Goal: Task Accomplishment & Management: Use online tool/utility

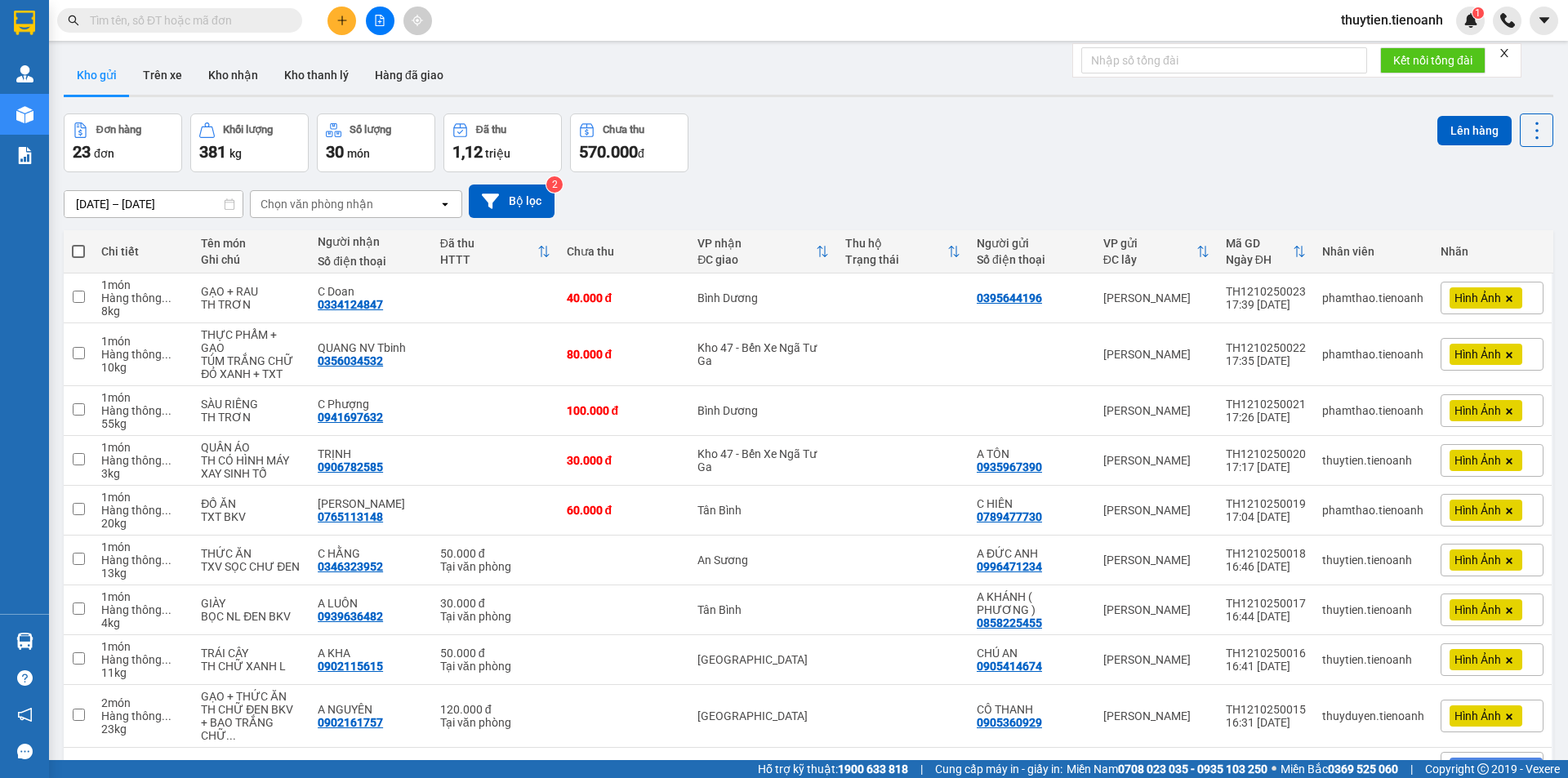
drag, startPoint x: 761, startPoint y: 130, endPoint x: 663, endPoint y: 174, distance: 107.4
click at [747, 139] on div "Đơn hàng 23 đơn Khối lượng 381 kg Số lượng 30 món Đã thu 1,12 triệu Chưa thu 57…" at bounding box center [808, 142] width 1490 height 59
click at [78, 252] on span at bounding box center [78, 251] width 13 height 13
click at [78, 243] on input "checkbox" at bounding box center [78, 243] width 0 height 0
checkbox input "true"
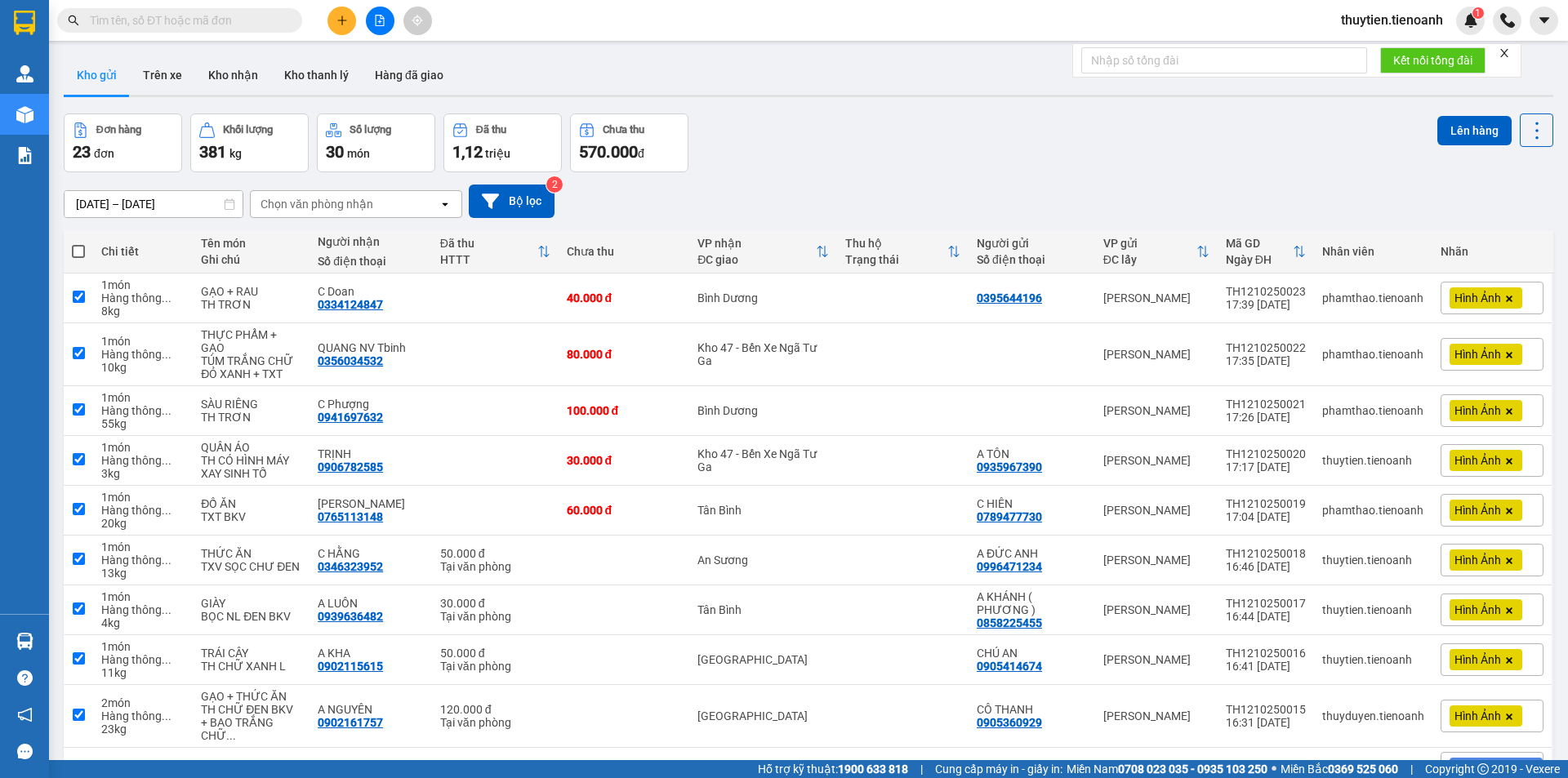
checkbox input "true"
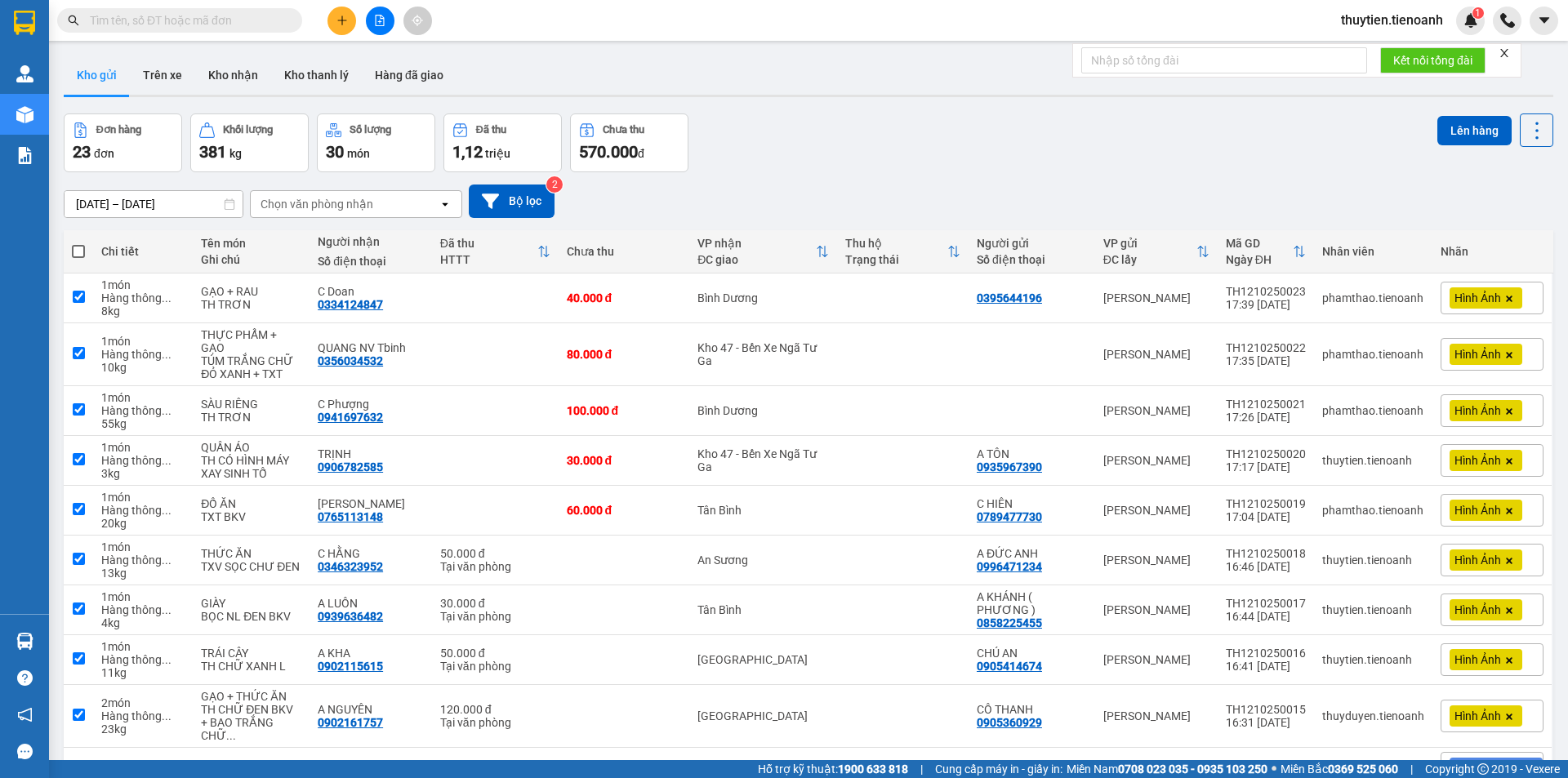
checkbox input "true"
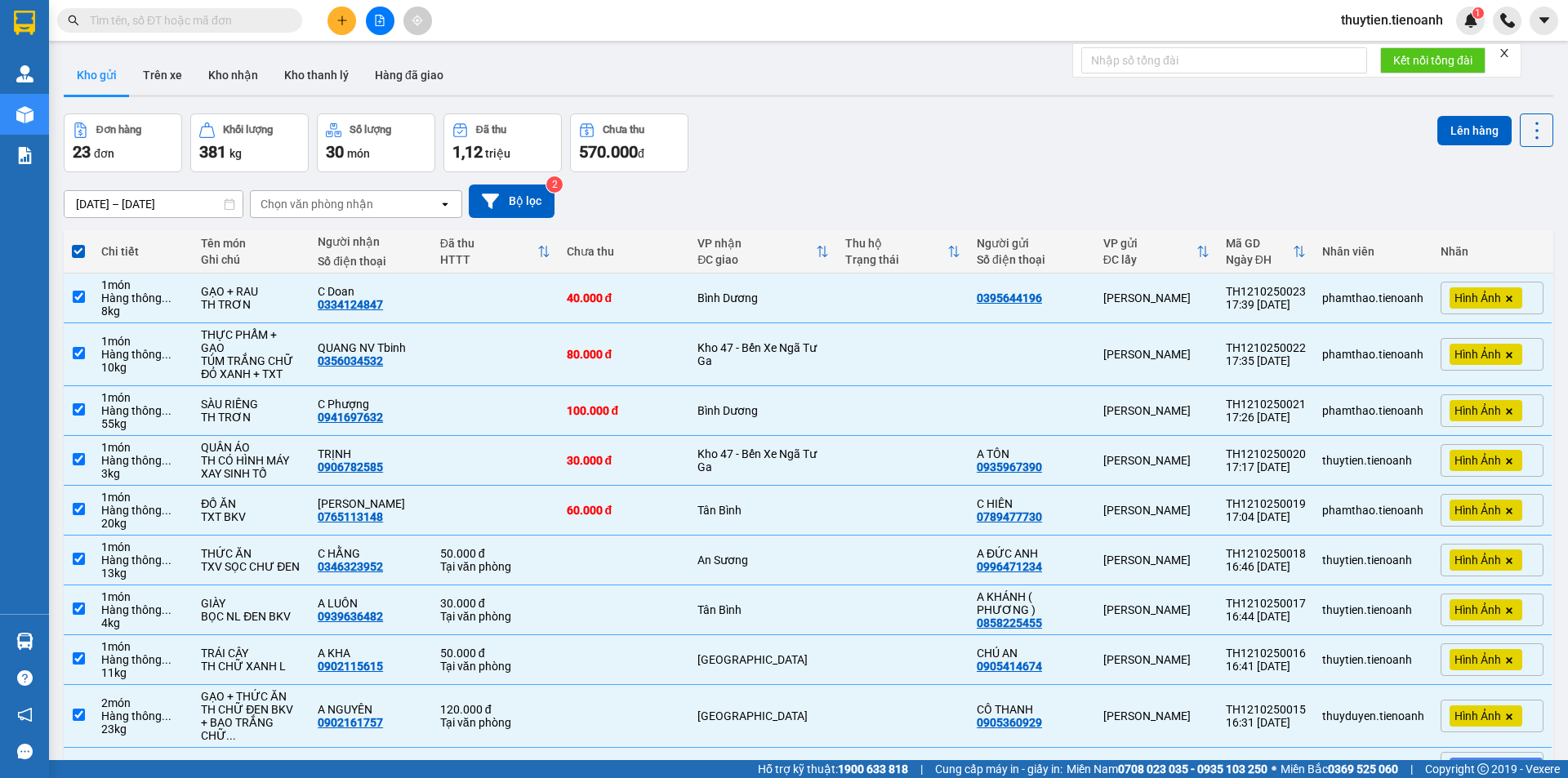
click at [864, 140] on div "Đơn hàng 23 đơn Khối lượng 381 kg Số lượng 30 món Đã thu 1,12 triệu Chưa thu 57…" at bounding box center [808, 142] width 1490 height 59
click at [768, 346] on div "Kho 47 - Bến Xe Ngã Tư Ga" at bounding box center [764, 354] width 132 height 26
checkbox input "false"
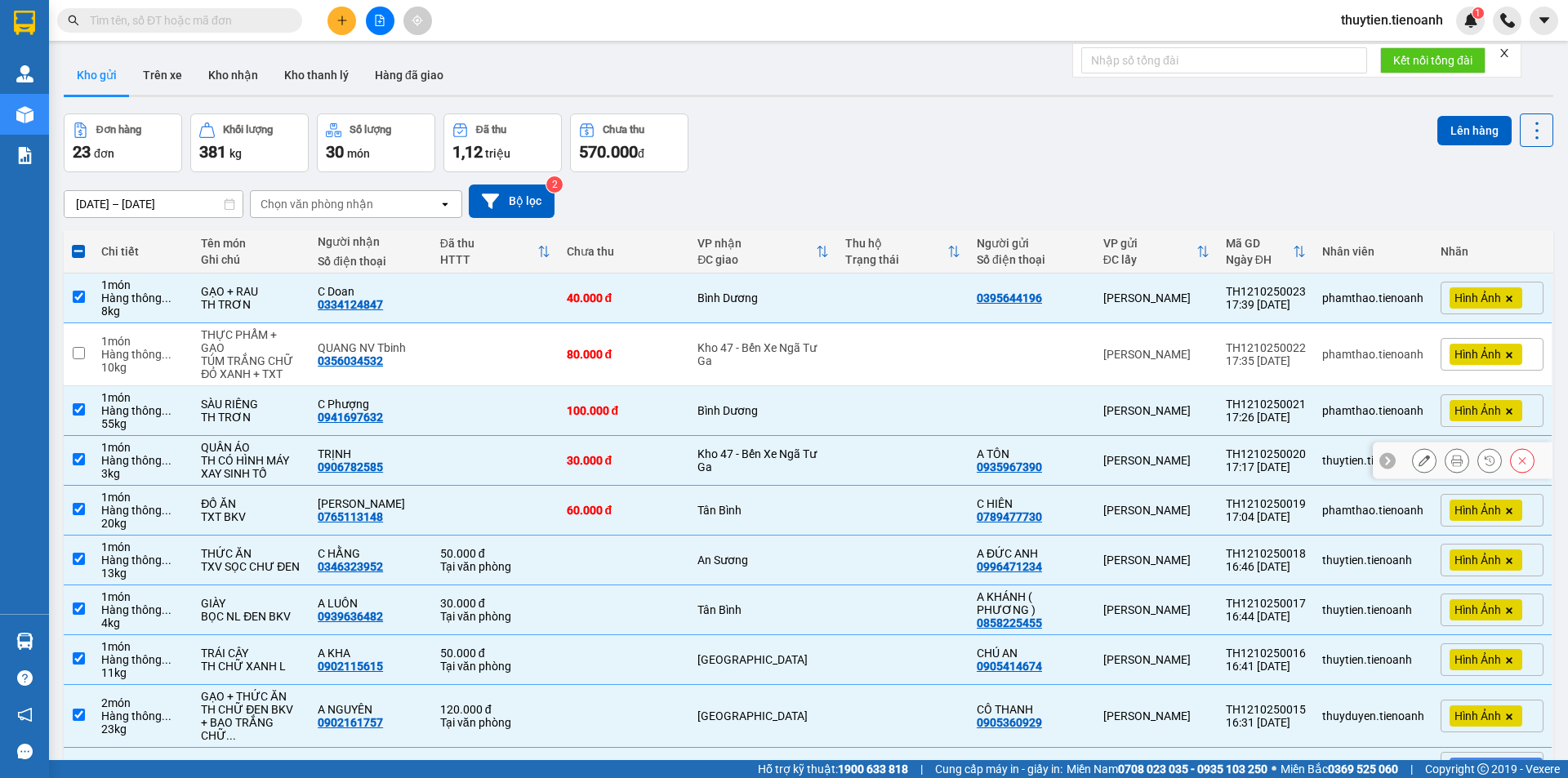
click at [743, 451] on div "Kho 47 - Bến Xe Ngã Tư Ga" at bounding box center [764, 460] width 132 height 26
checkbox input "false"
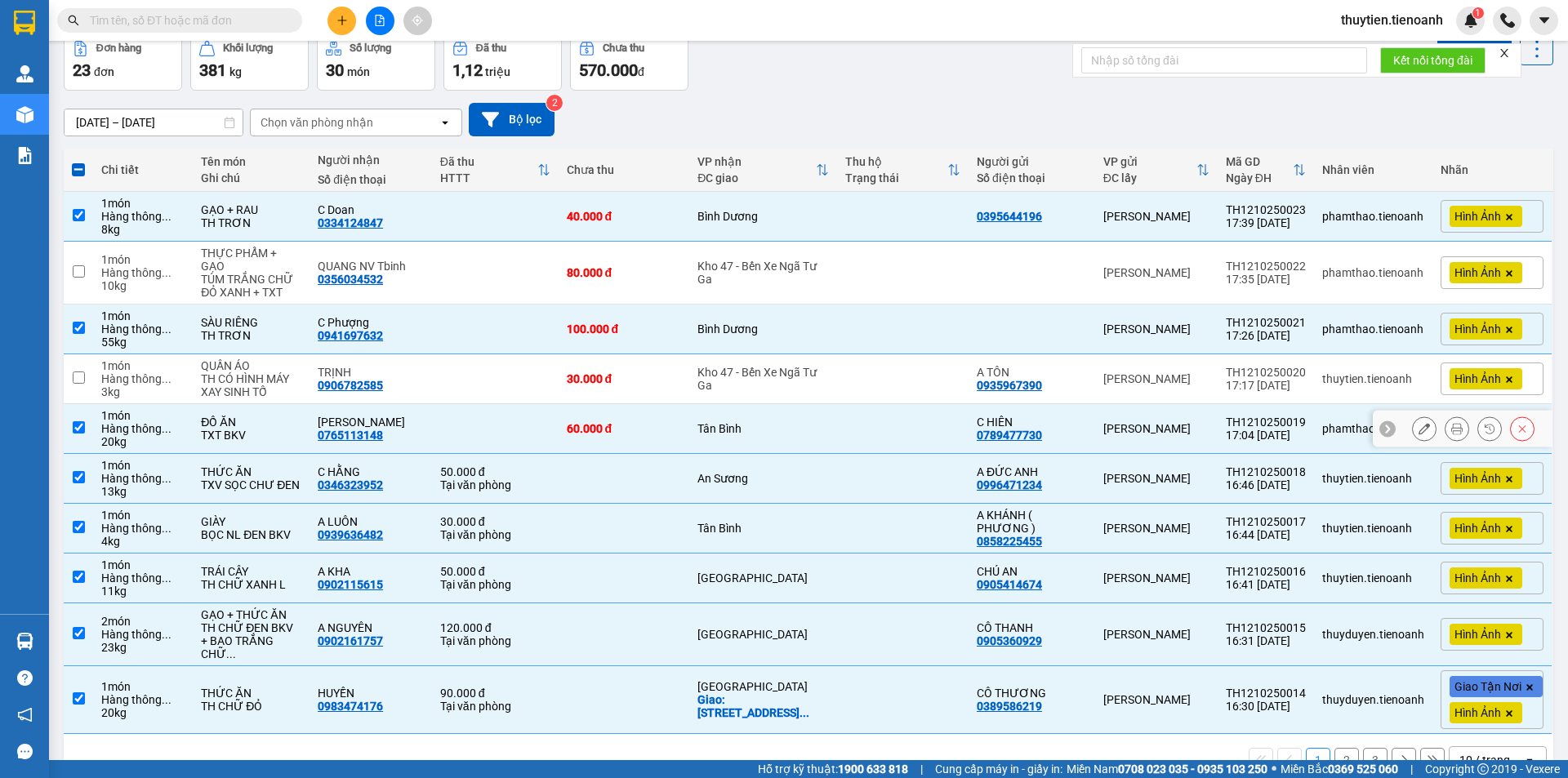
scroll to position [109, 0]
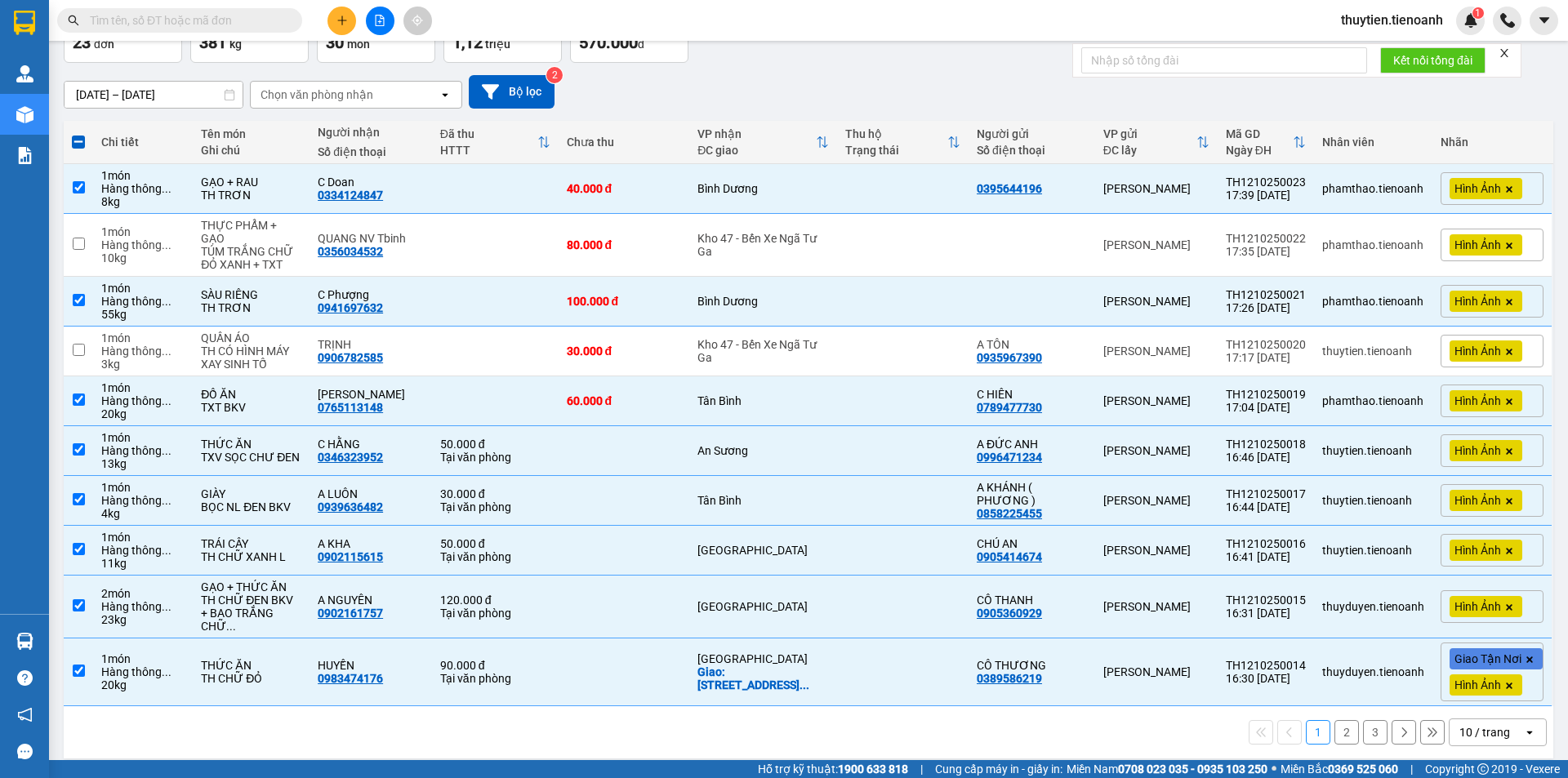
click at [1464, 725] on div "10 / trang" at bounding box center [1485, 732] width 50 height 16
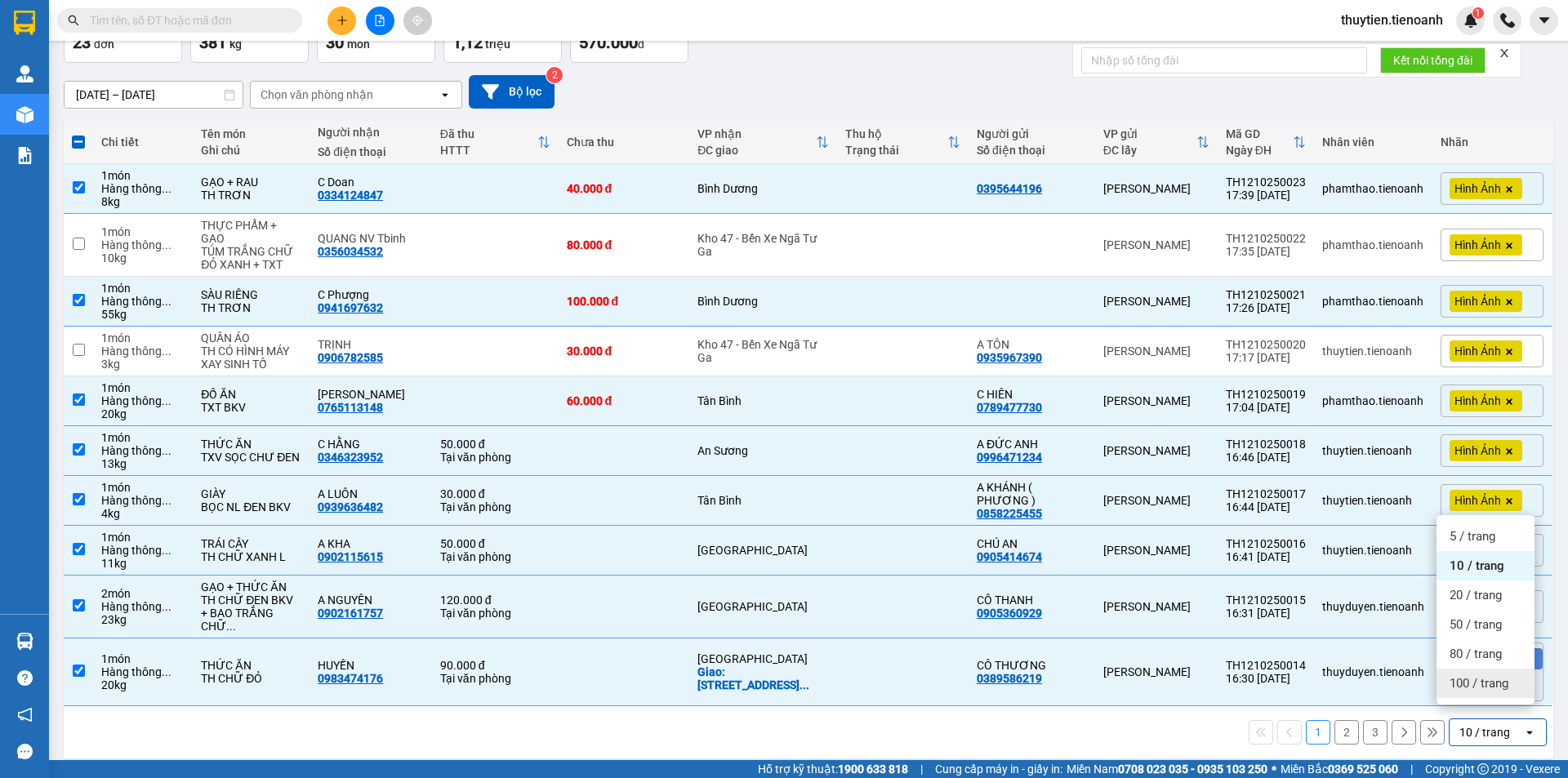
click at [1473, 698] on div "100 / trang" at bounding box center [1486, 683] width 98 height 29
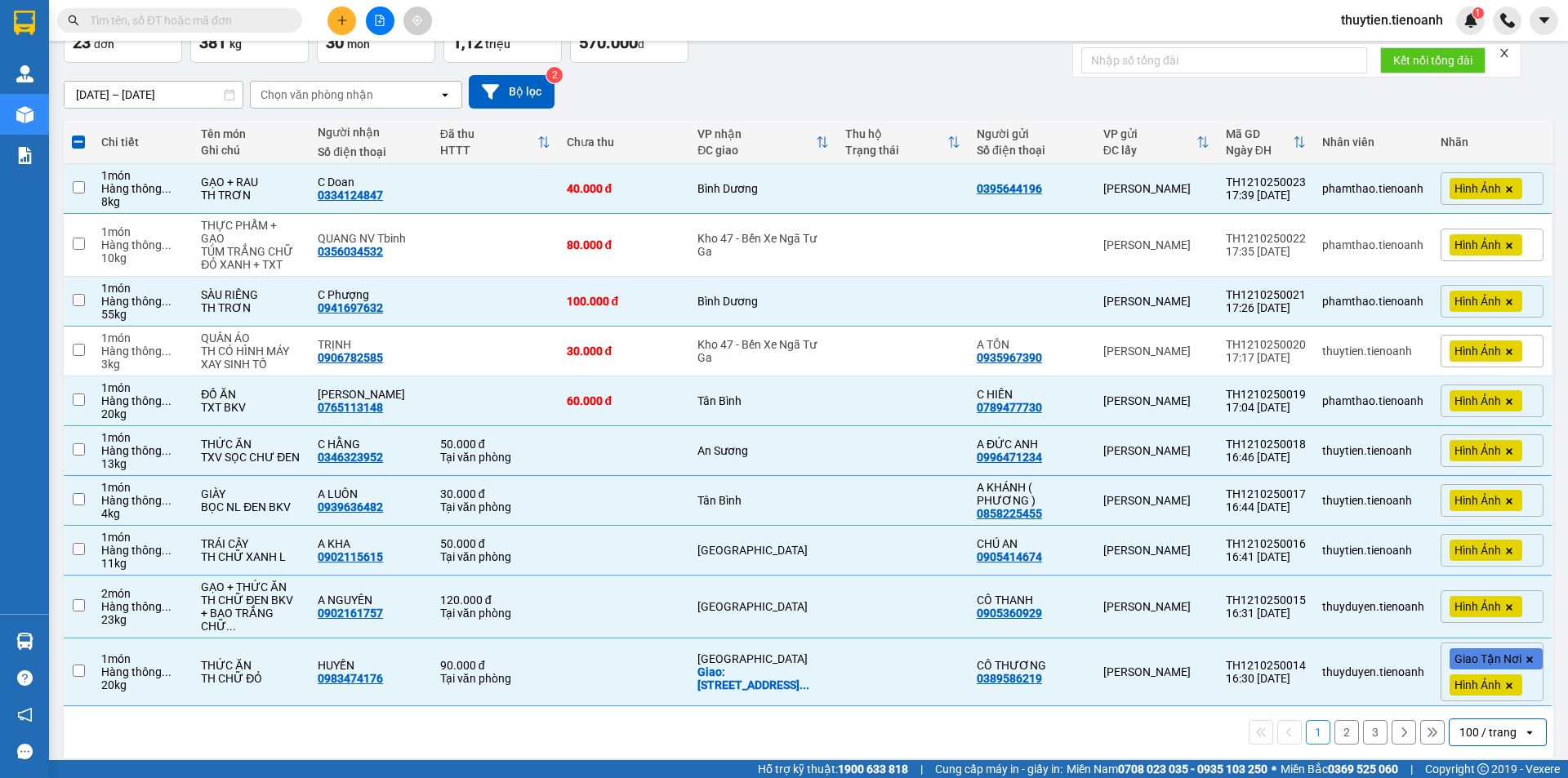
checkbox input "false"
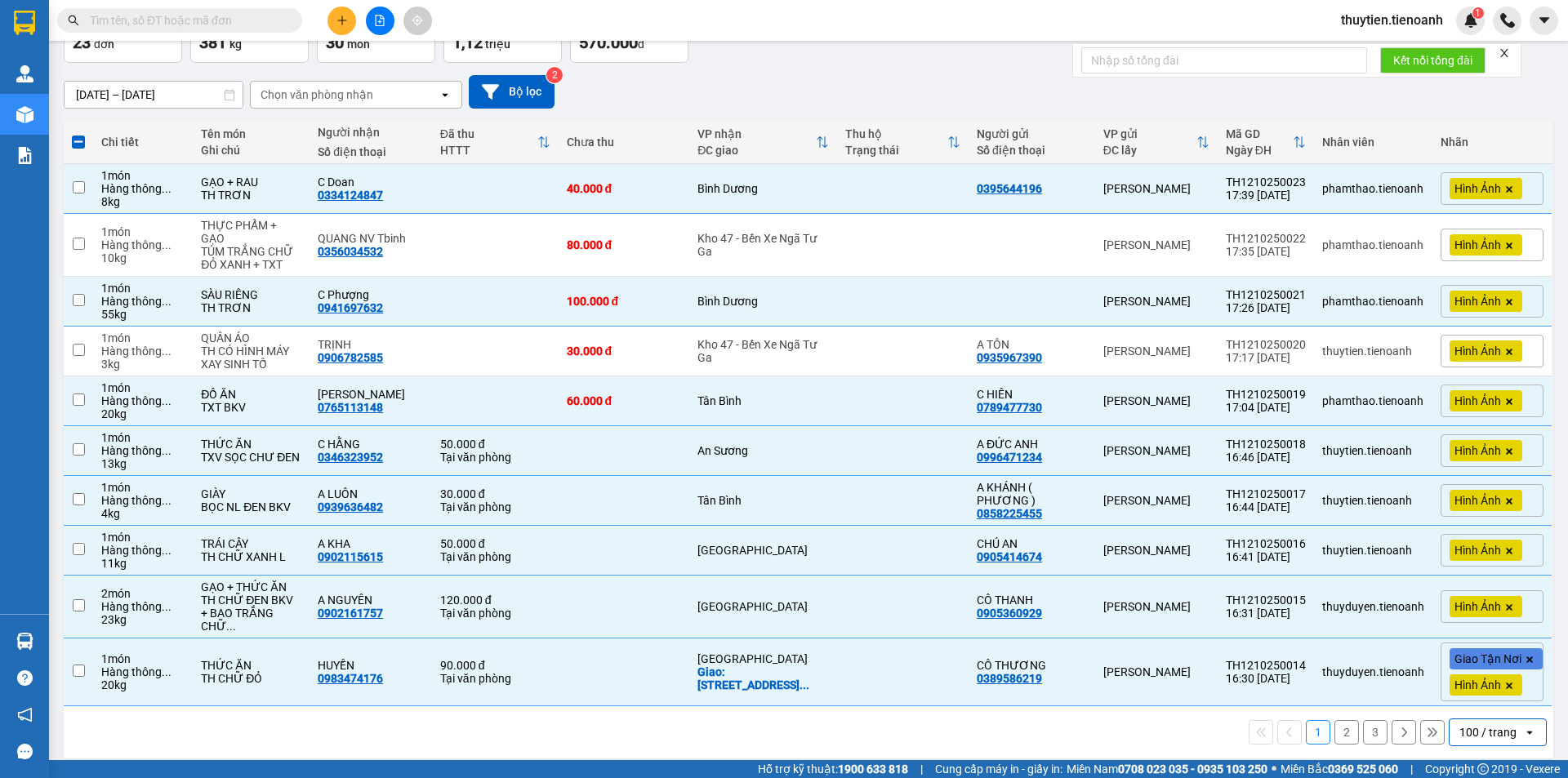
checkbox input "false"
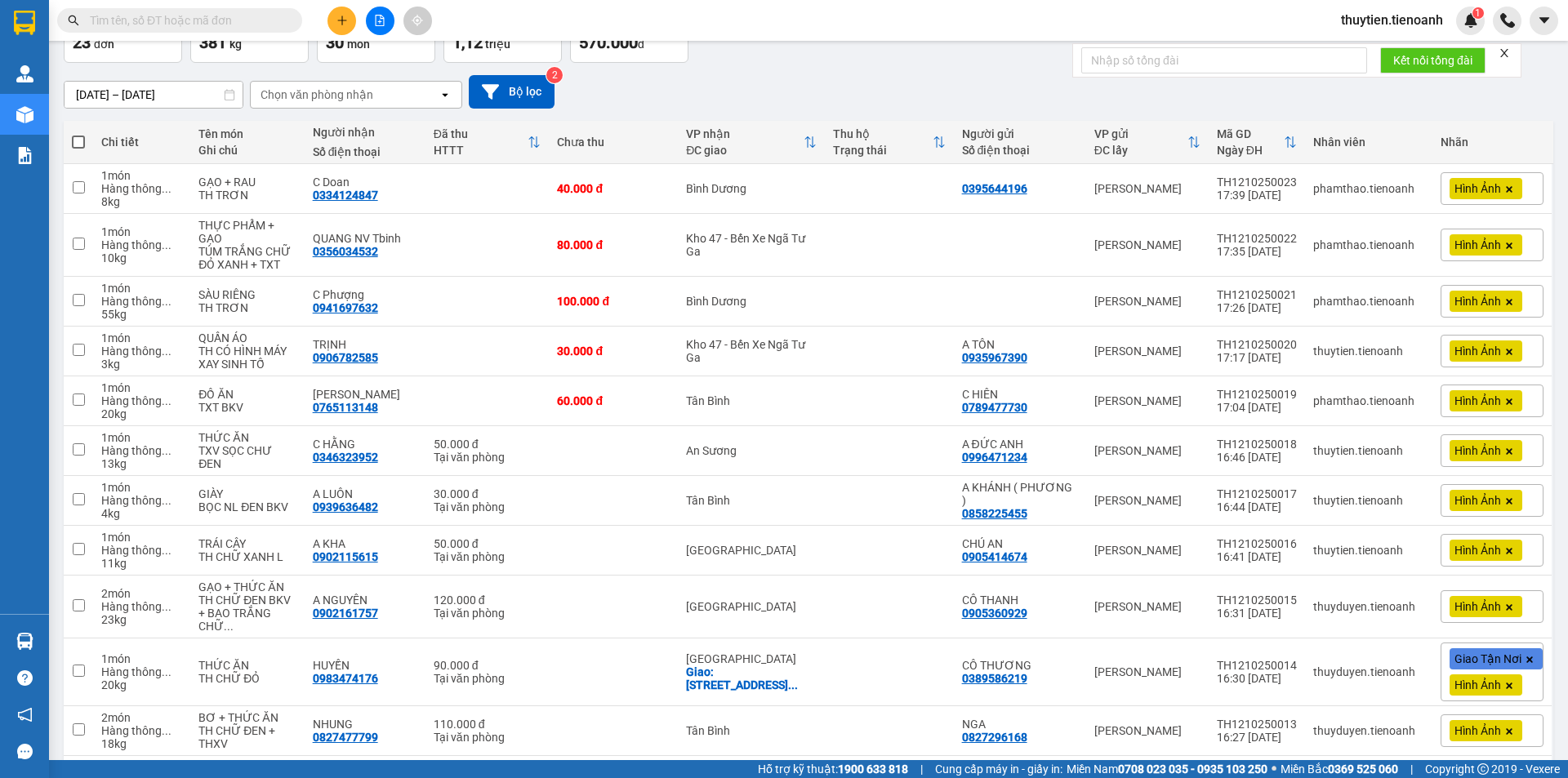
click at [79, 144] on span at bounding box center [78, 141] width 13 height 13
click at [78, 134] on input "checkbox" at bounding box center [78, 134] width 0 height 0
checkbox input "true"
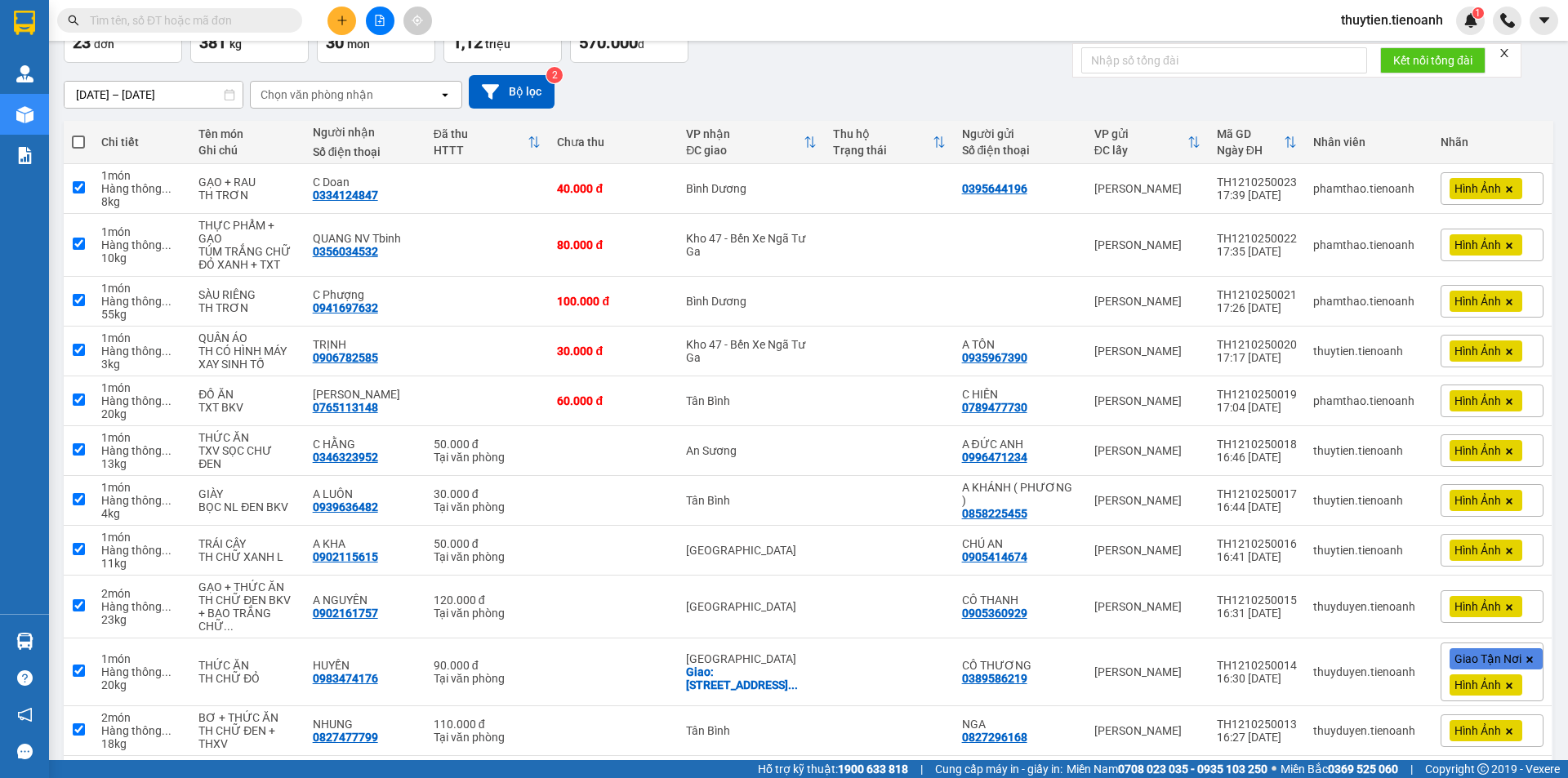
checkbox input "true"
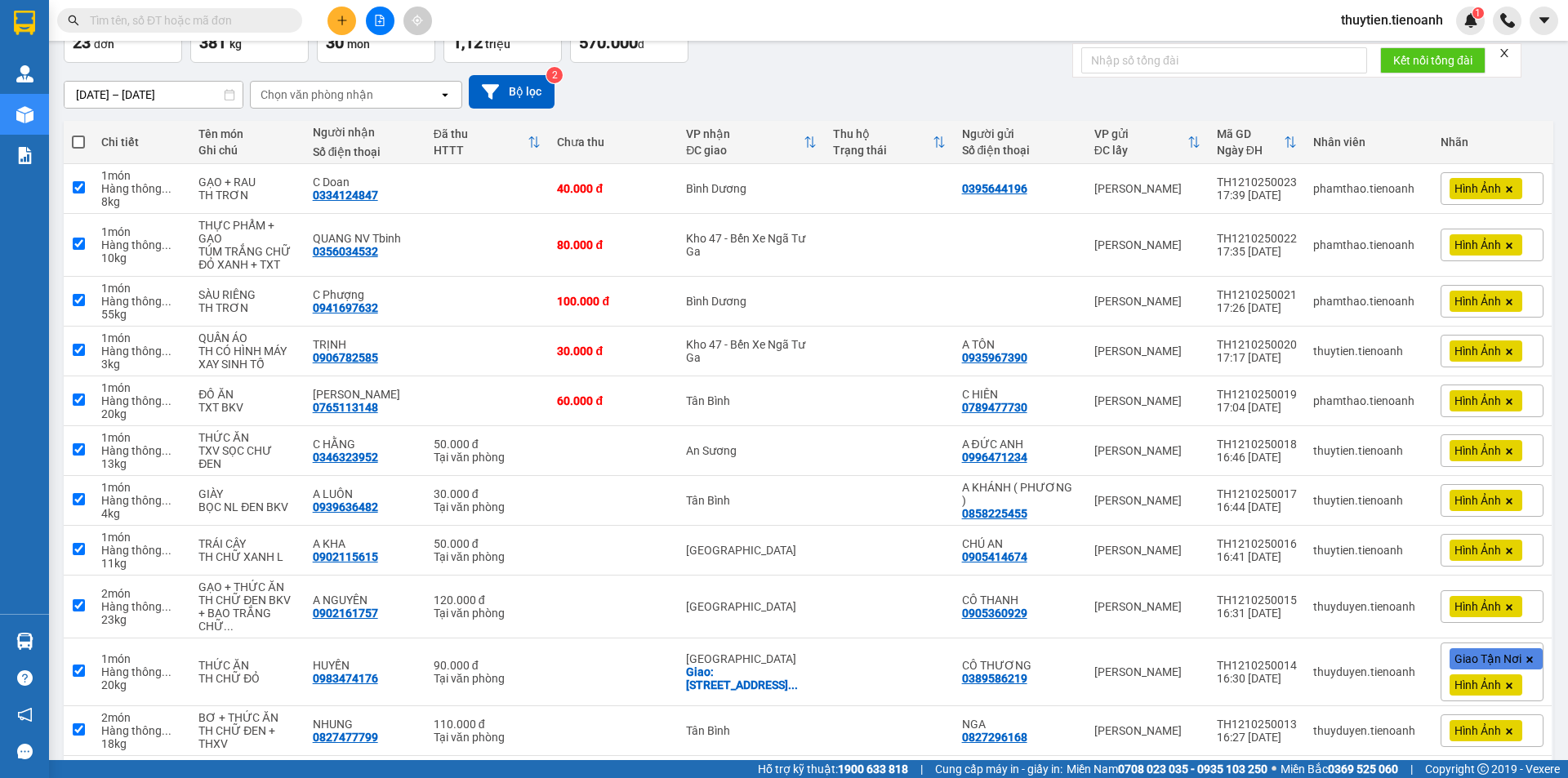
checkbox input "true"
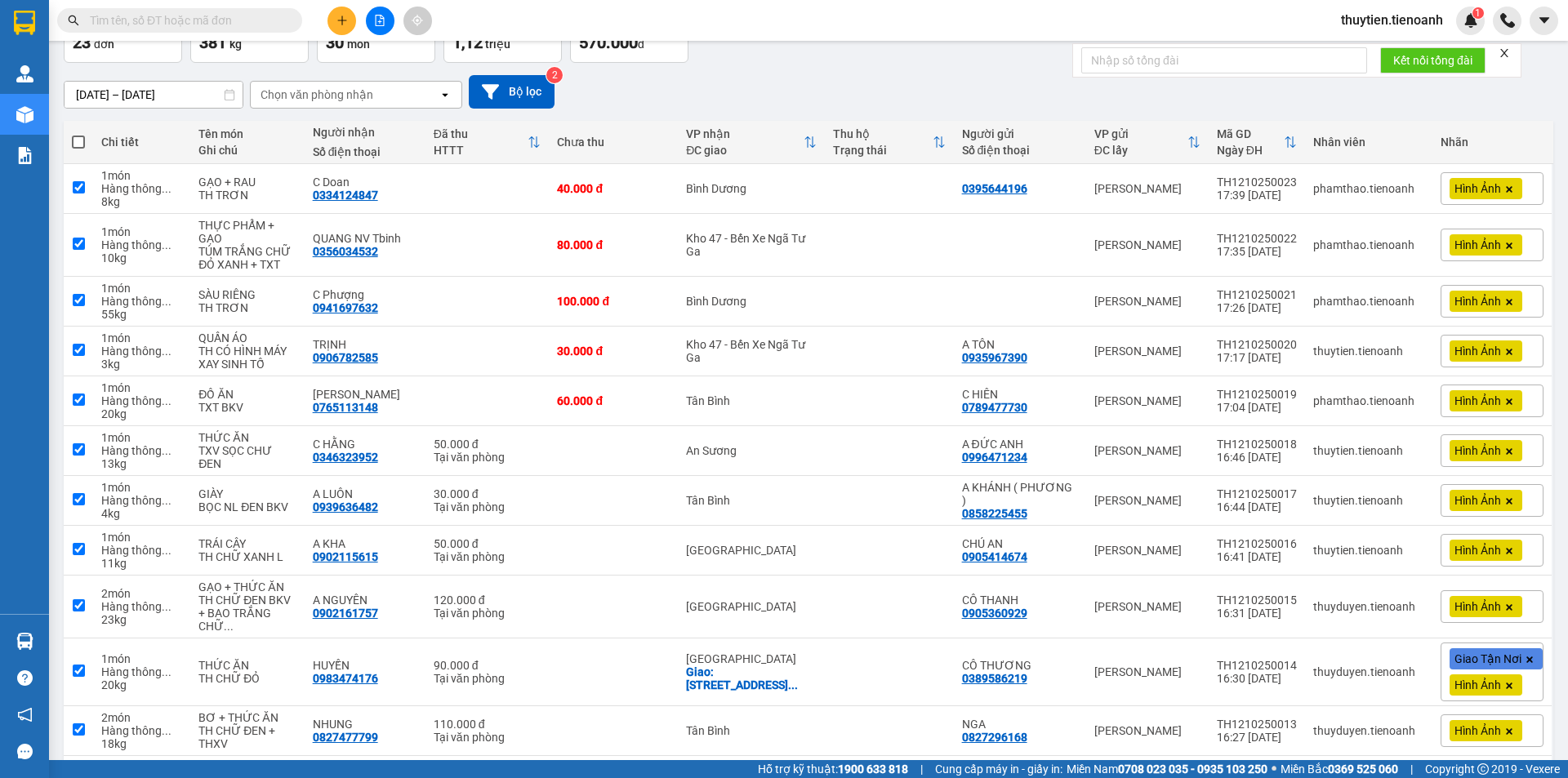
checkbox input "true"
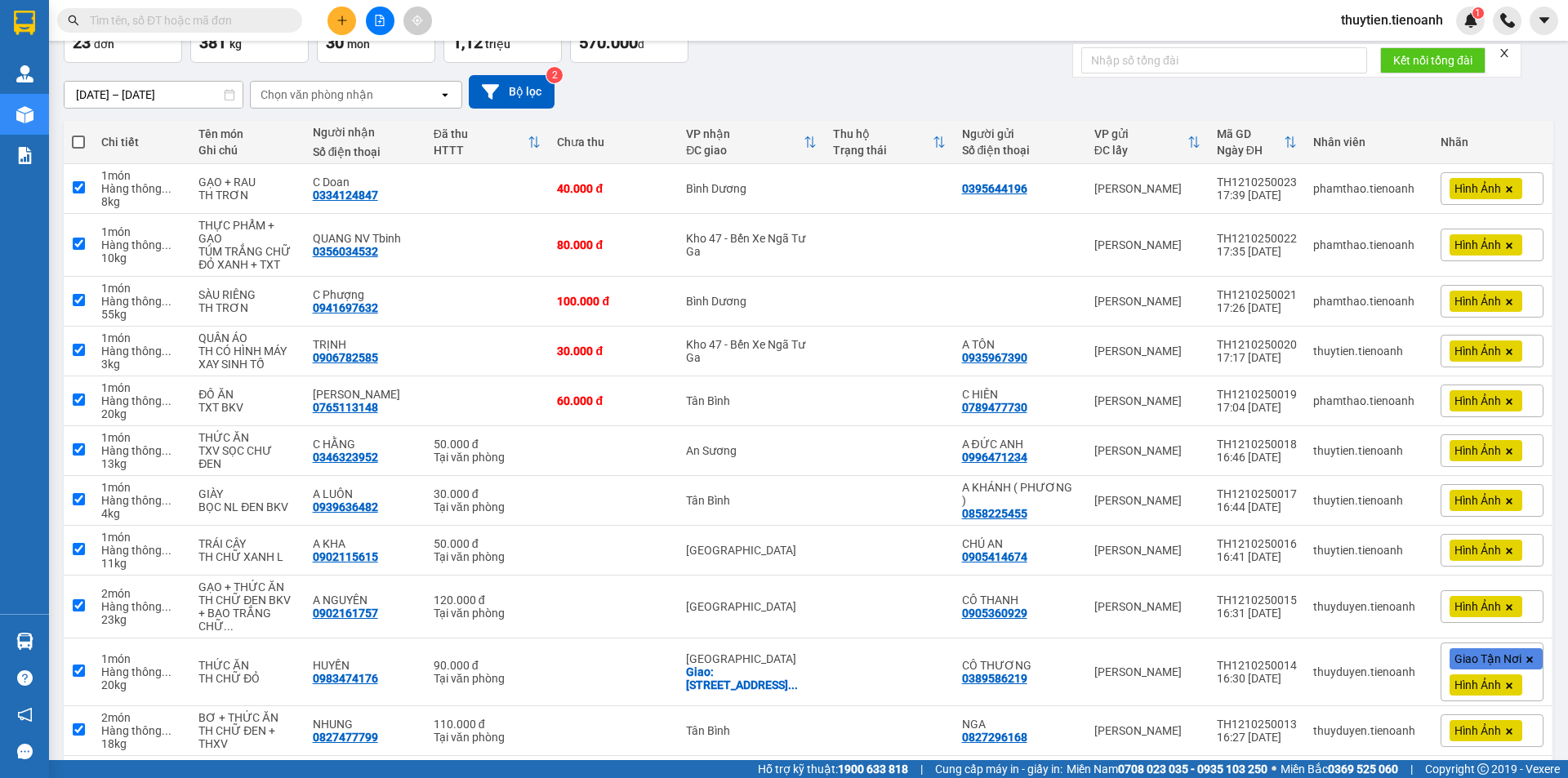
checkbox input "true"
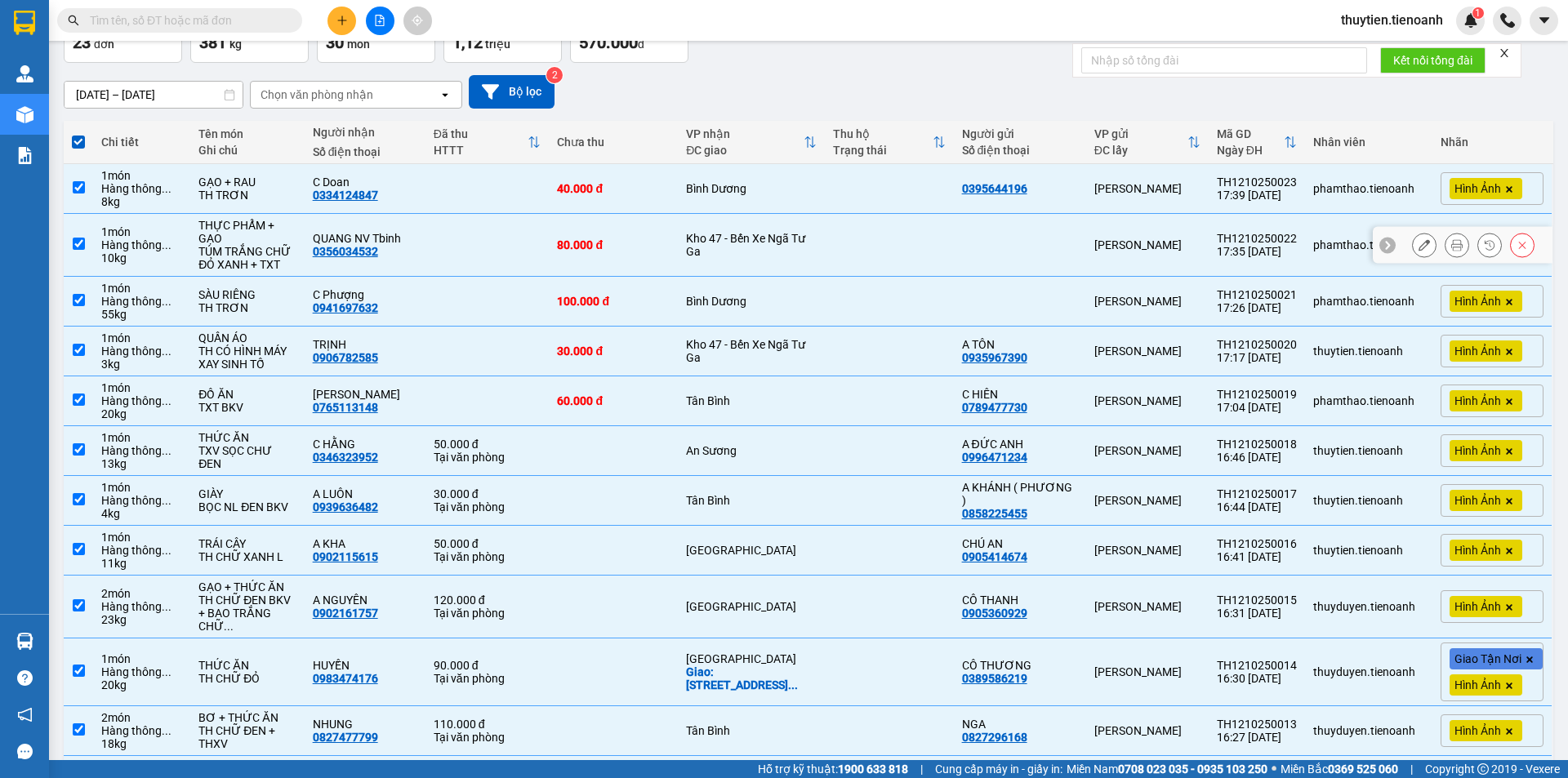
drag, startPoint x: 751, startPoint y: 248, endPoint x: 739, endPoint y: 284, distance: 37.9
click at [748, 254] on div "Kho 47 - Bến Xe Ngã Tư Ga" at bounding box center [751, 244] width 130 height 26
checkbox input "false"
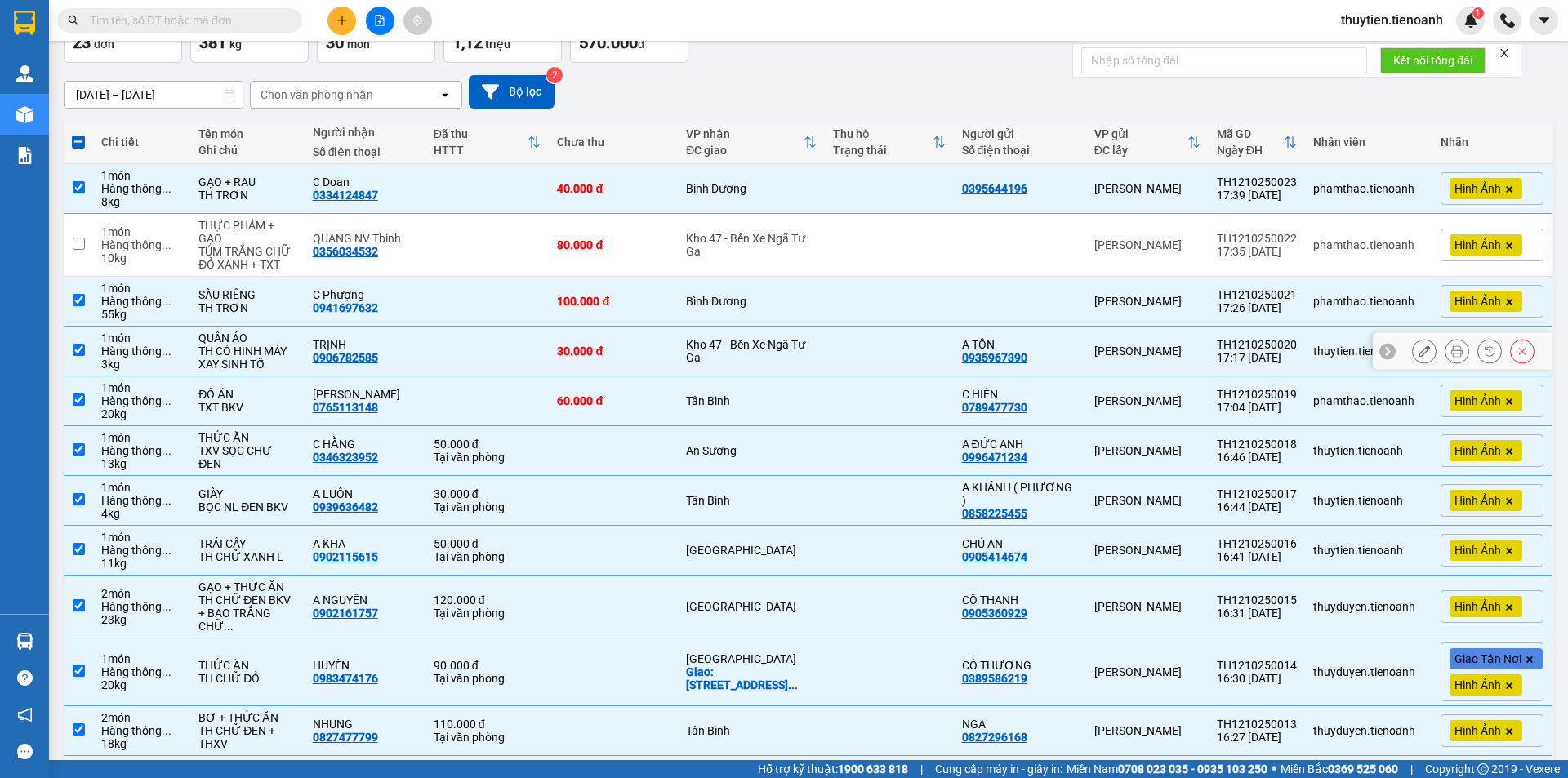
click at [748, 351] on div "Kho 47 - Bến Xe Ngã Tư Ga" at bounding box center [751, 351] width 130 height 26
checkbox input "false"
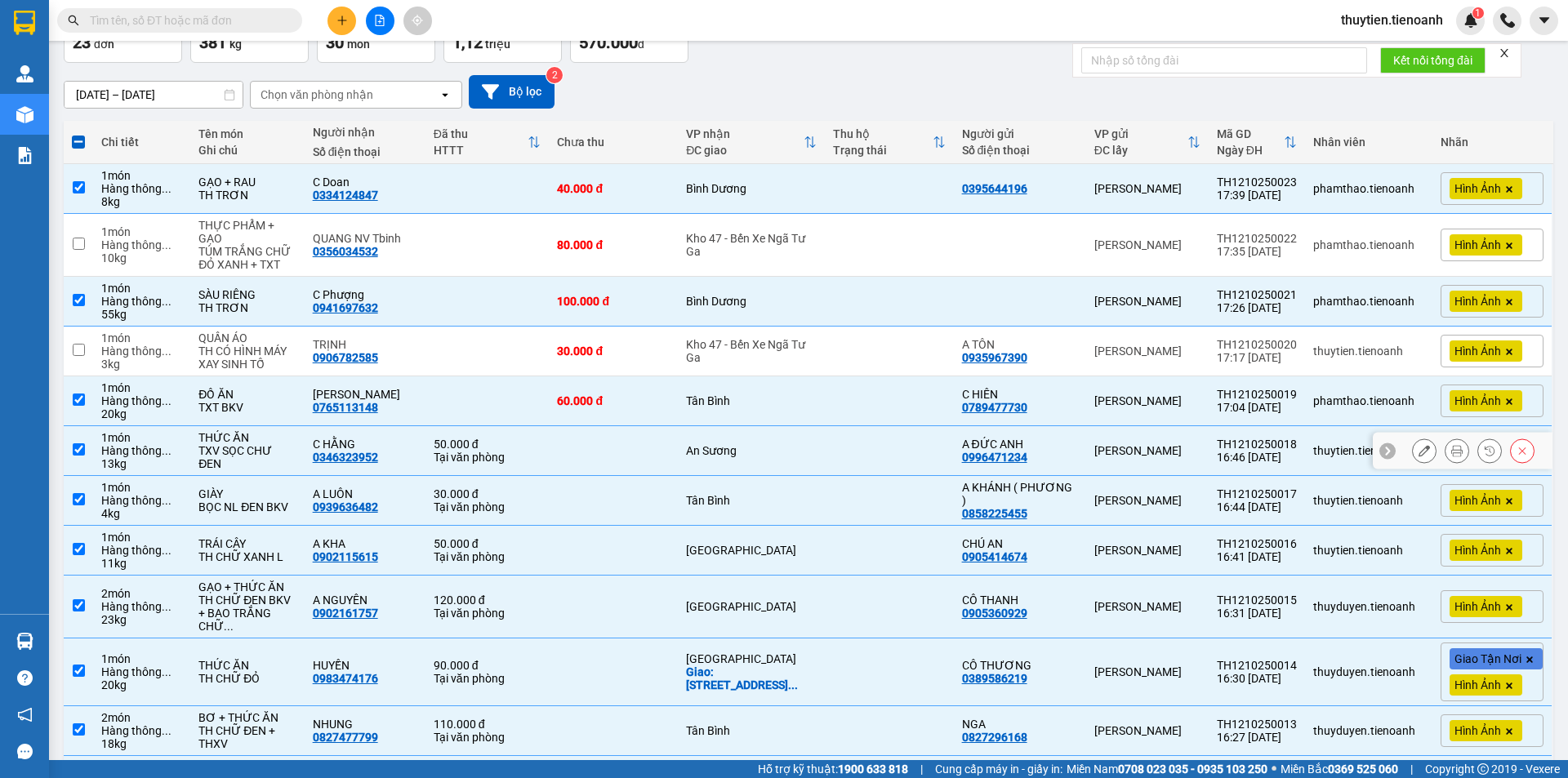
click at [732, 449] on div "An Sương" at bounding box center [751, 450] width 130 height 13
checkbox input "false"
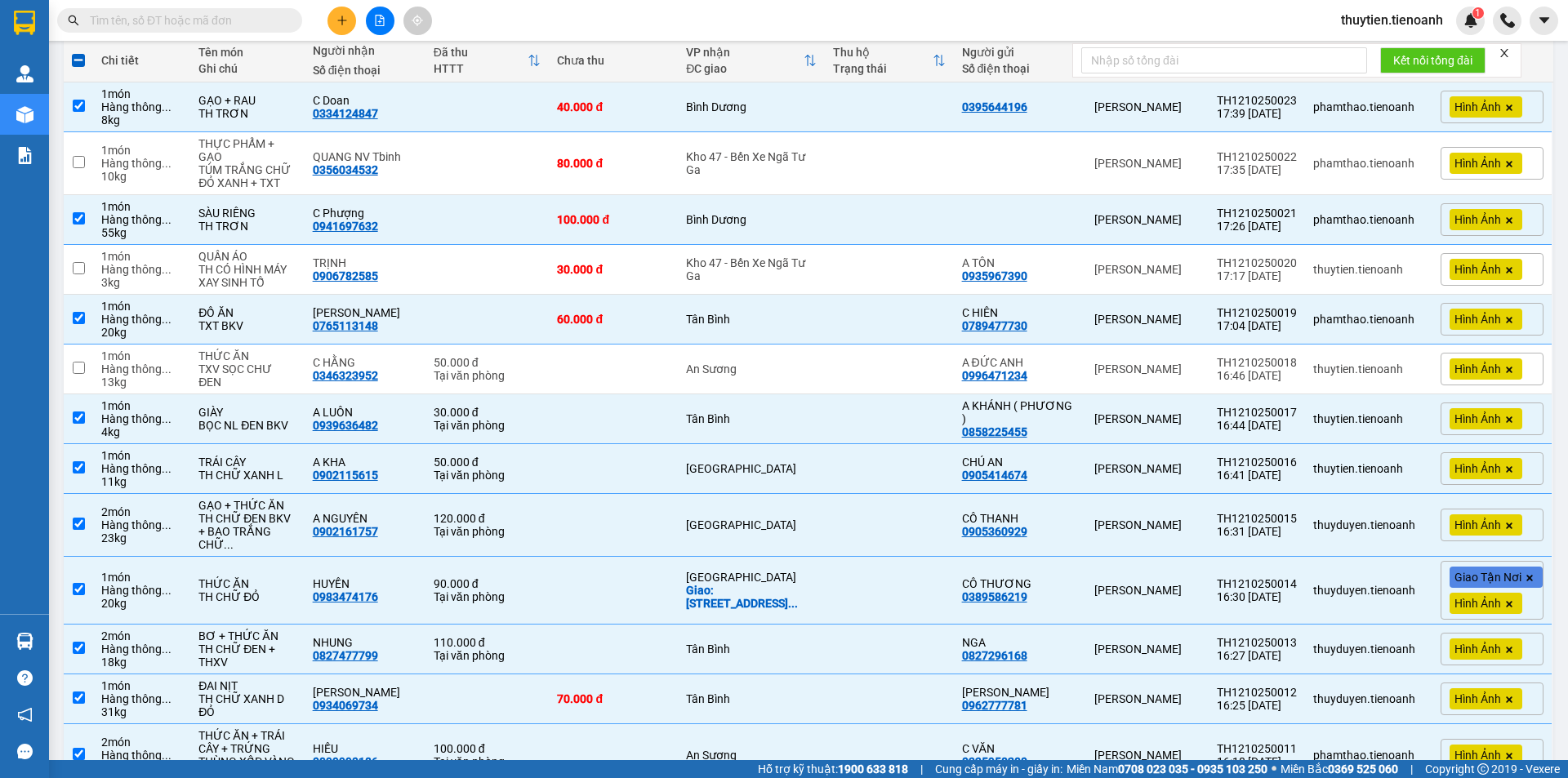
scroll to position [355, 0]
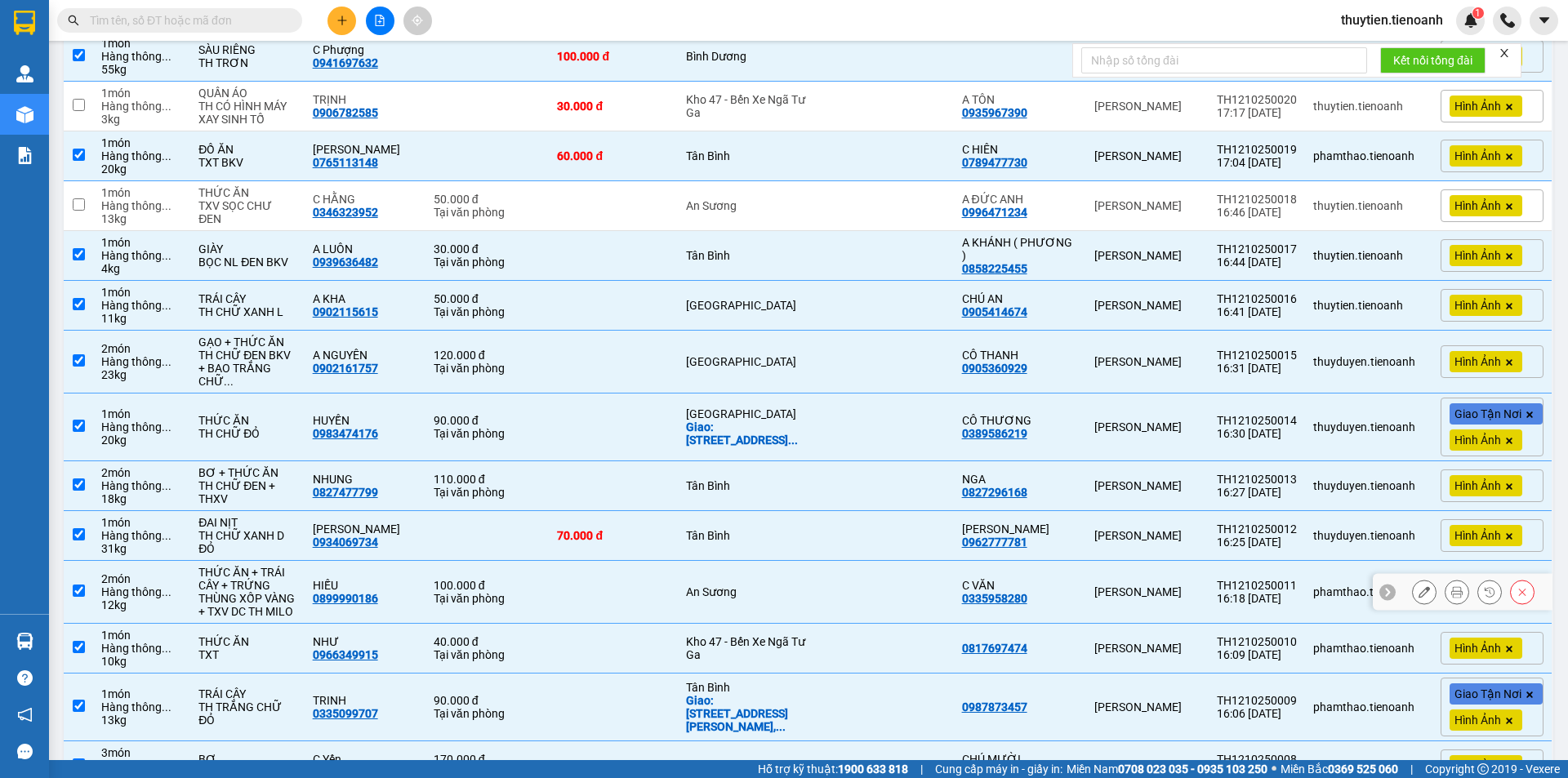
click at [727, 603] on td "An Sương" at bounding box center [751, 592] width 146 height 63
checkbox input "false"
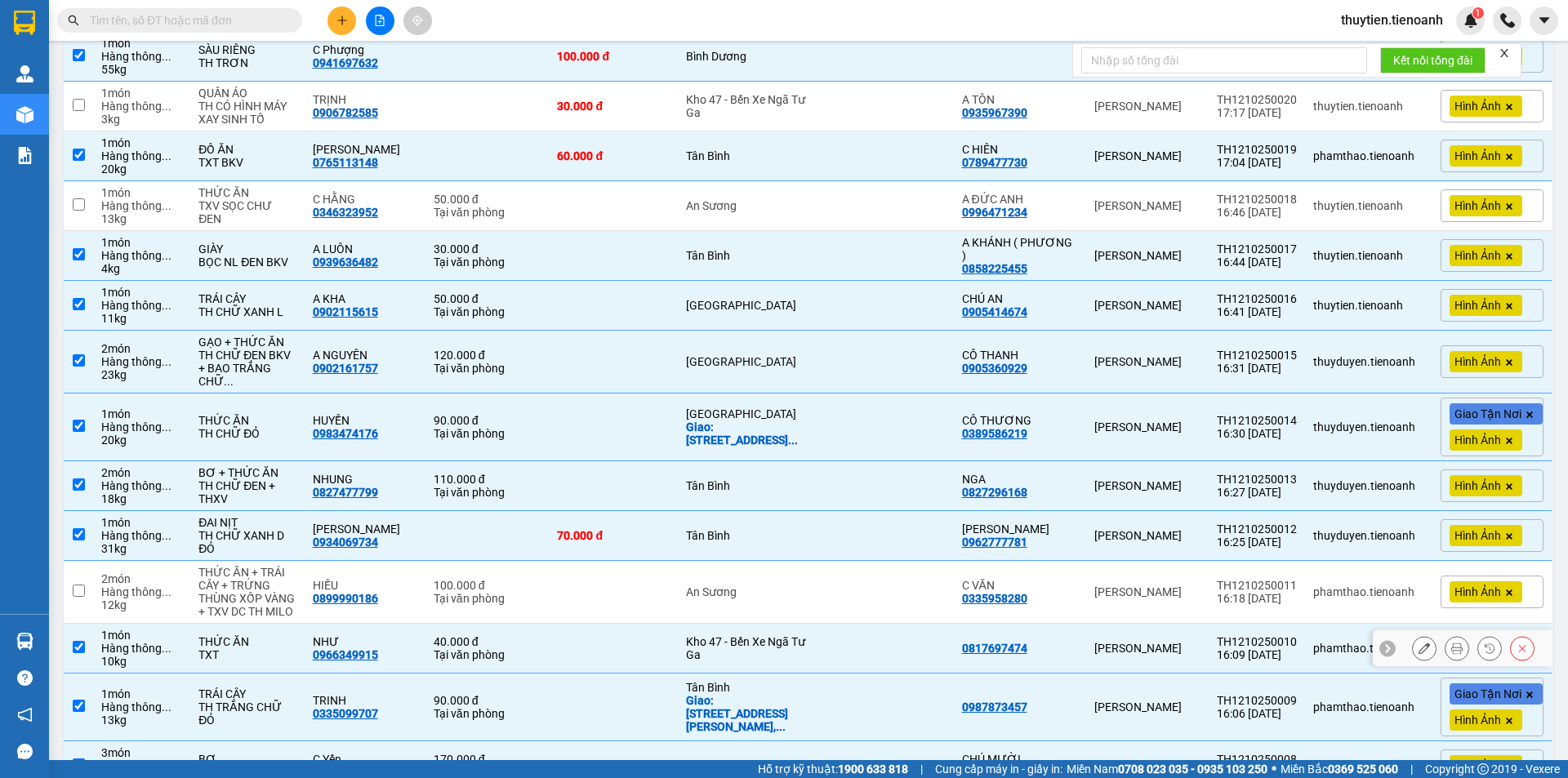
click at [729, 638] on div "Kho 47 - Bến Xe Ngã Tư Ga" at bounding box center [751, 648] width 130 height 26
checkbox input "false"
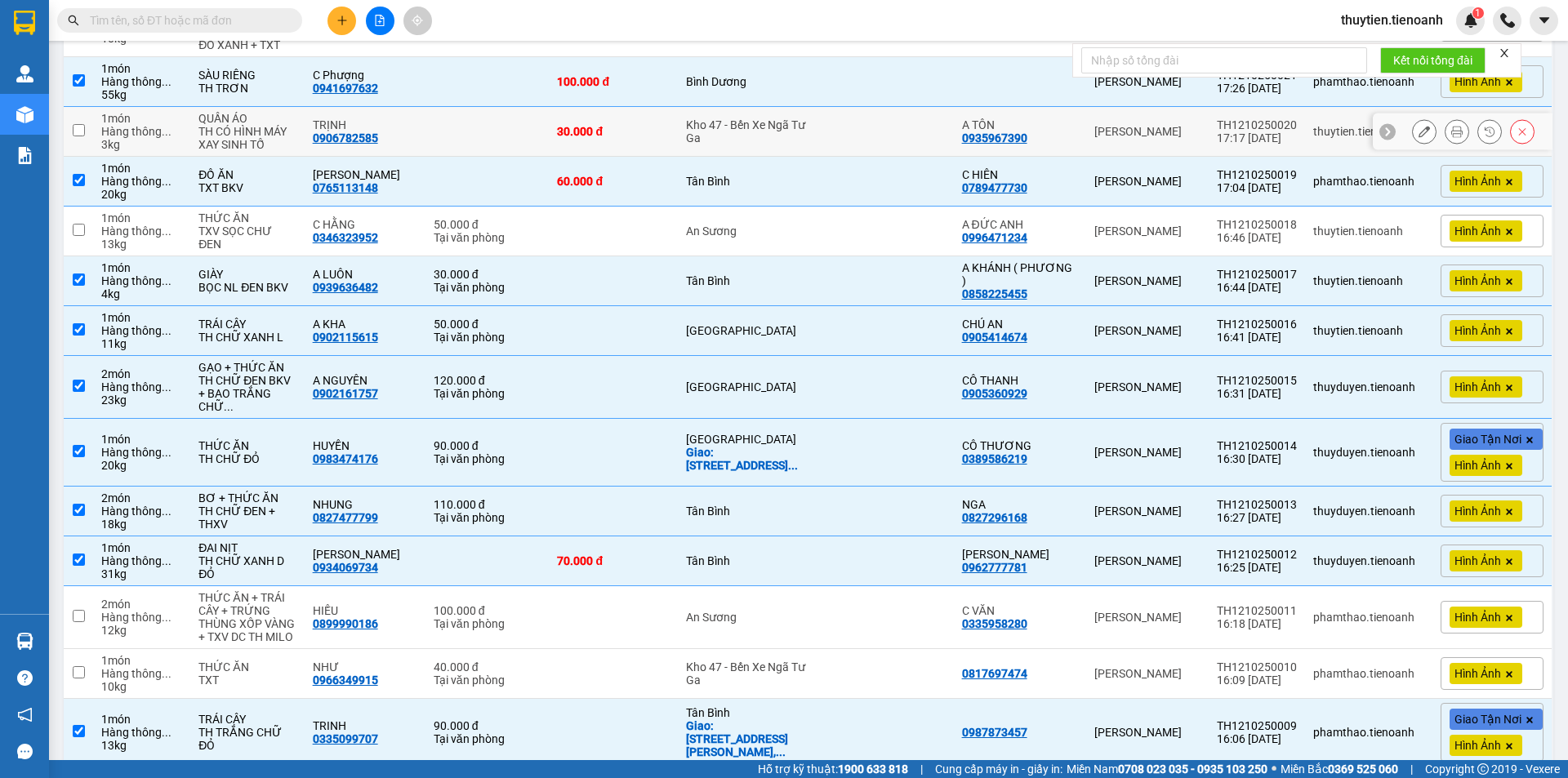
scroll to position [0, 0]
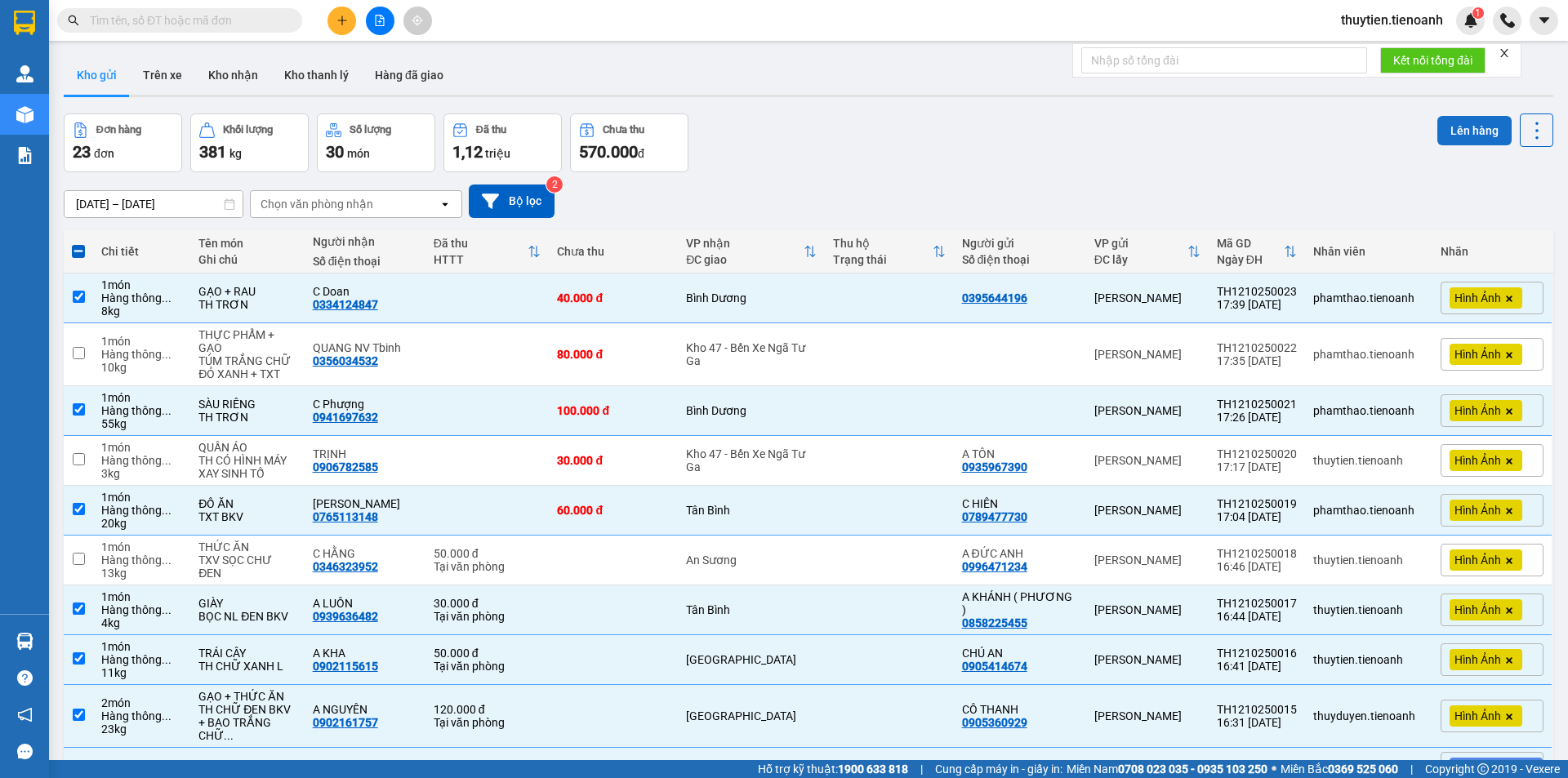
click at [1445, 131] on button "Lên hàng" at bounding box center [1474, 131] width 75 height 29
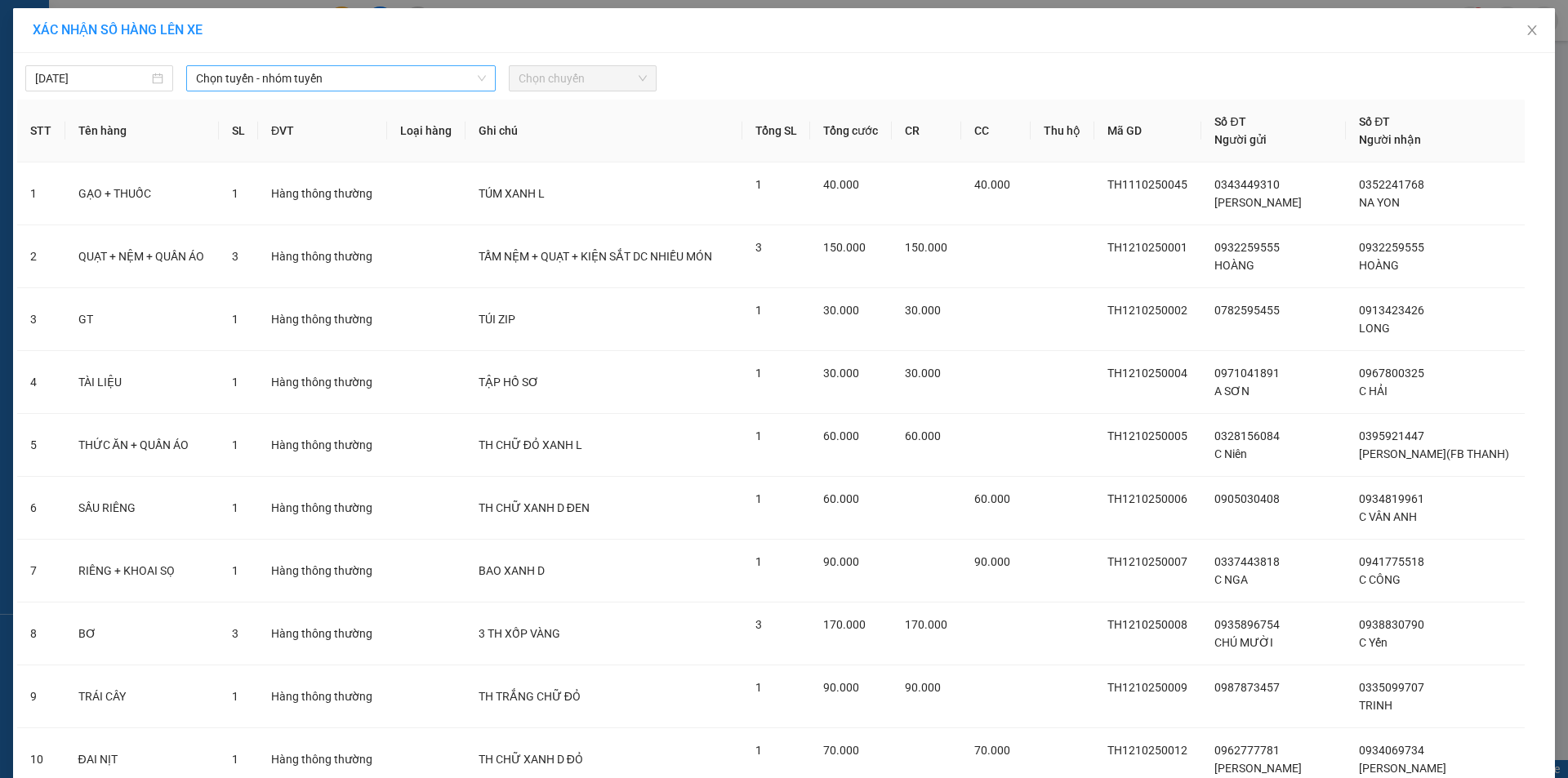
click at [288, 75] on span "Chọn tuyến - nhóm tuyến" at bounding box center [340, 78] width 290 height 24
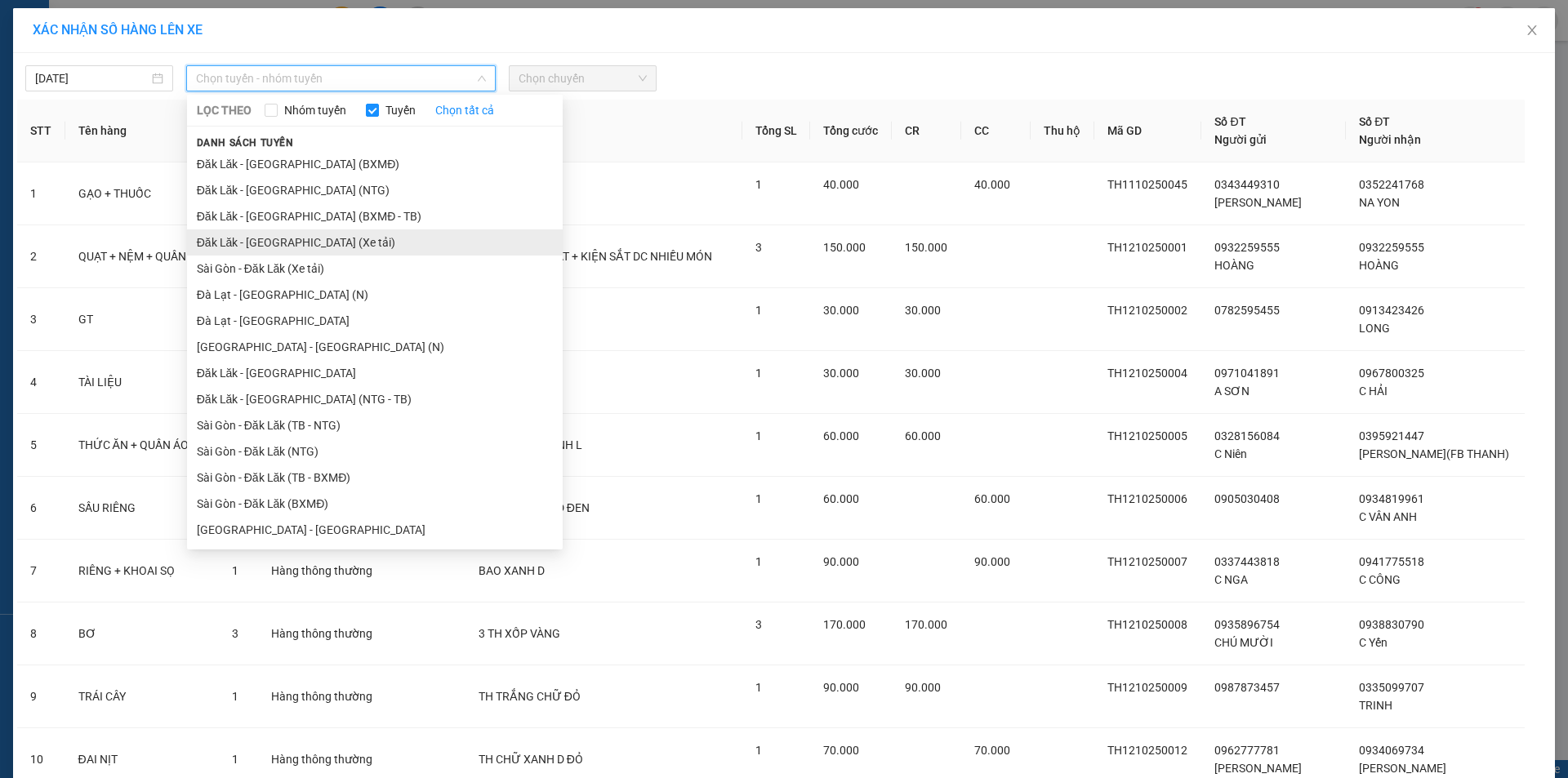
click at [278, 249] on li "Đăk Lăk - [GEOGRAPHIC_DATA] (Xe tải)" at bounding box center [375, 242] width 376 height 26
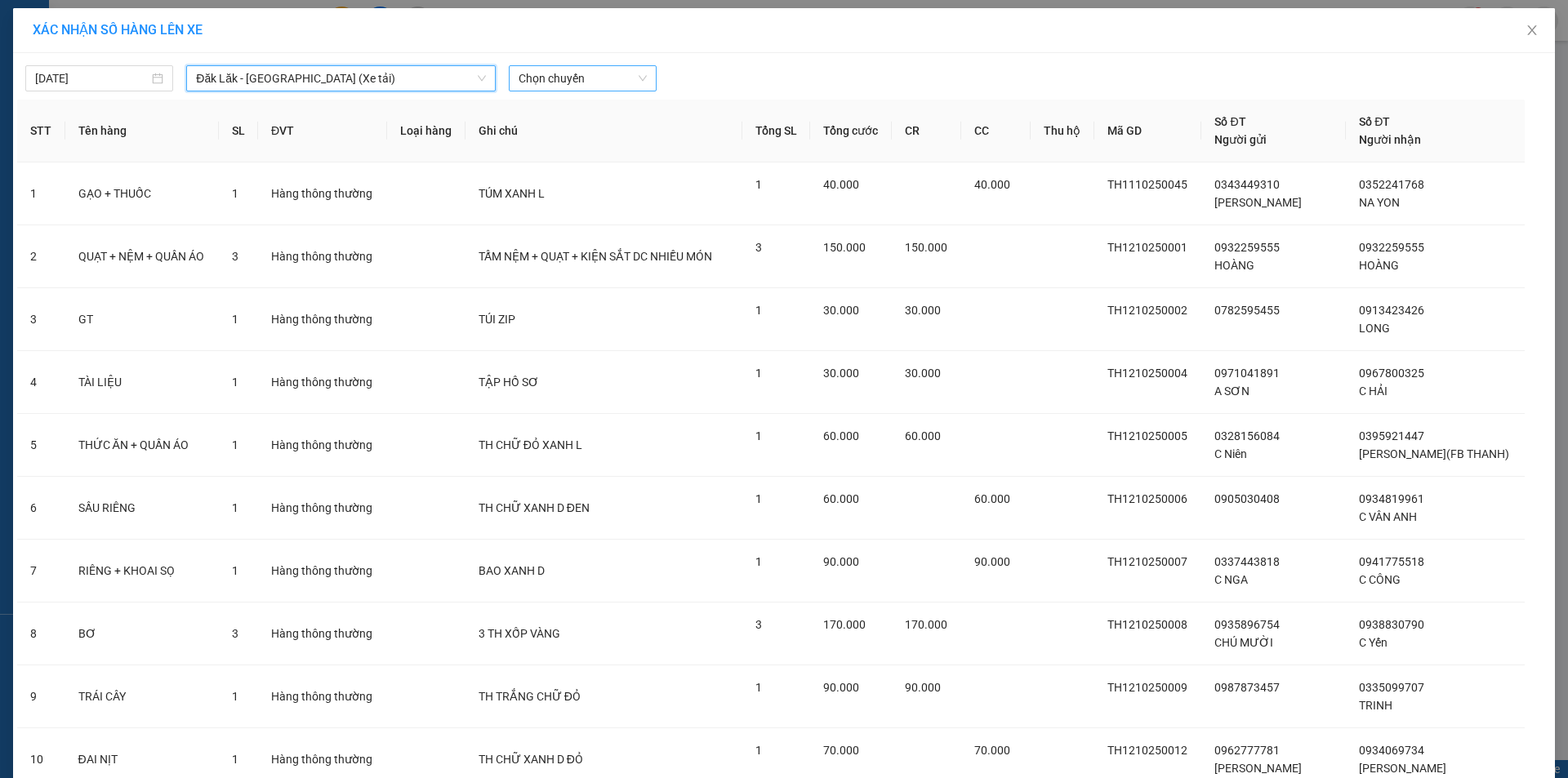
click at [559, 70] on span "Chọn chuyến" at bounding box center [582, 78] width 128 height 24
click at [545, 137] on div "21:00" at bounding box center [576, 137] width 127 height 18
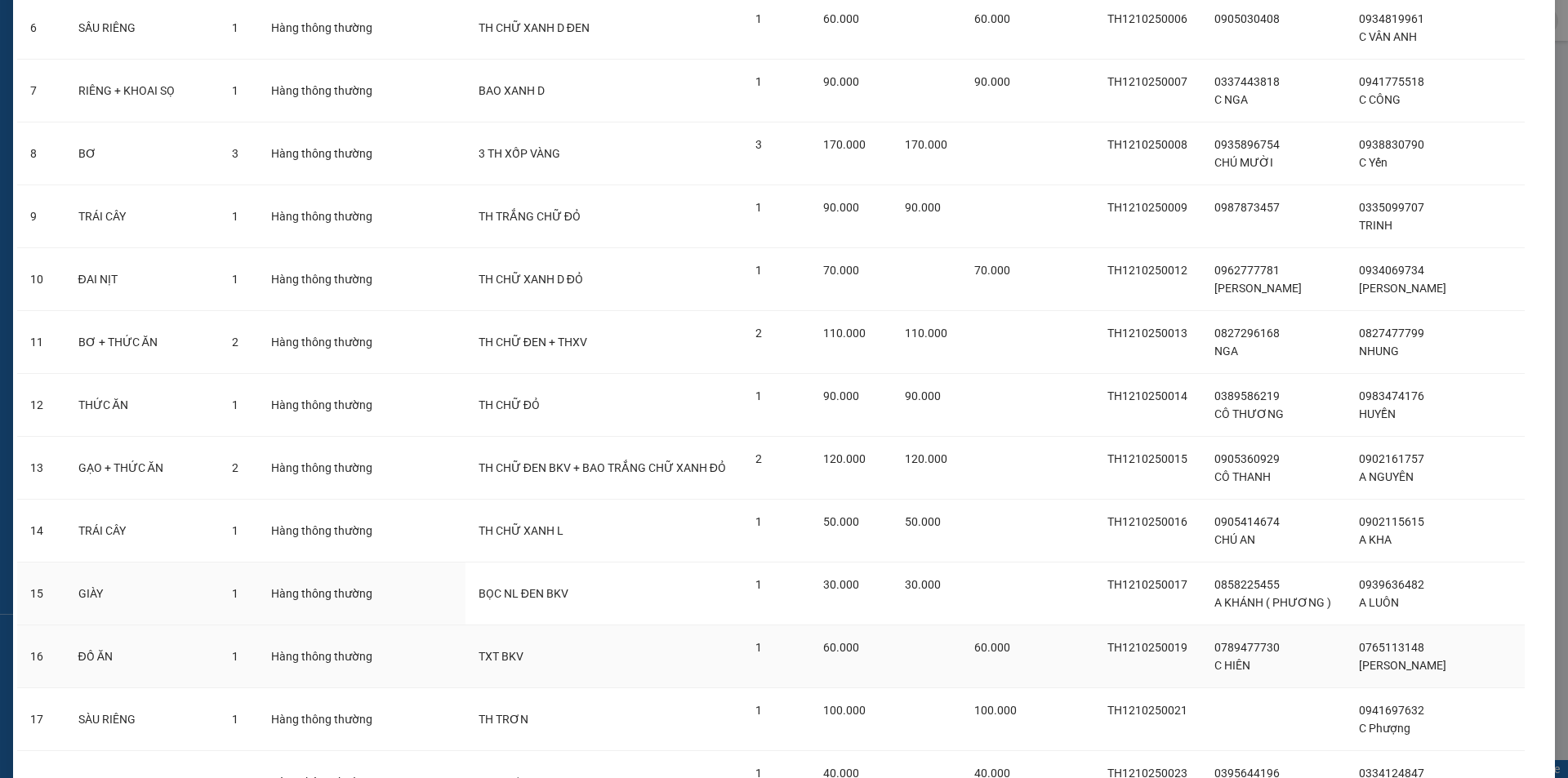
scroll to position [645, 0]
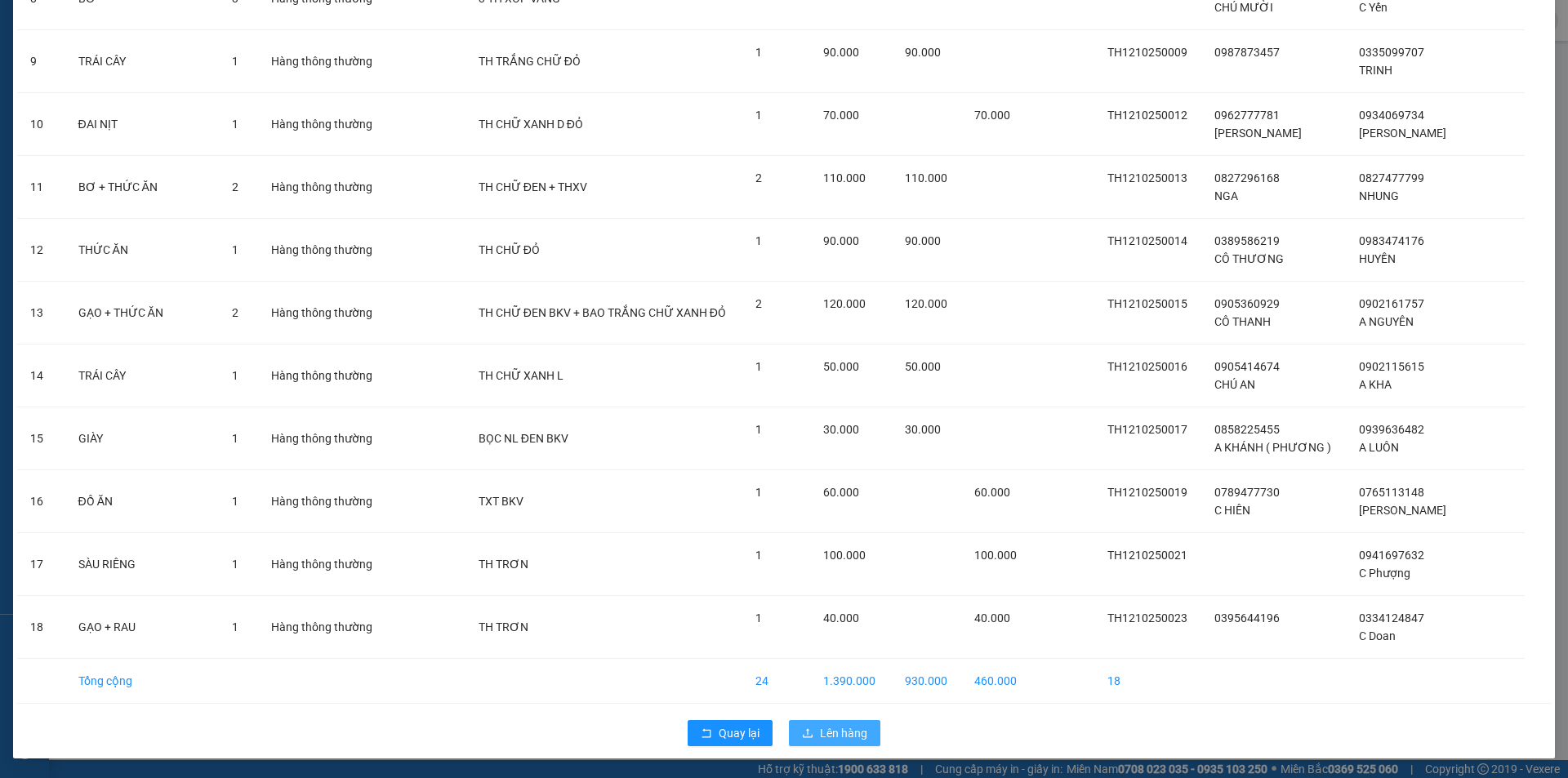
click at [827, 729] on span "Lên hàng" at bounding box center [843, 733] width 47 height 18
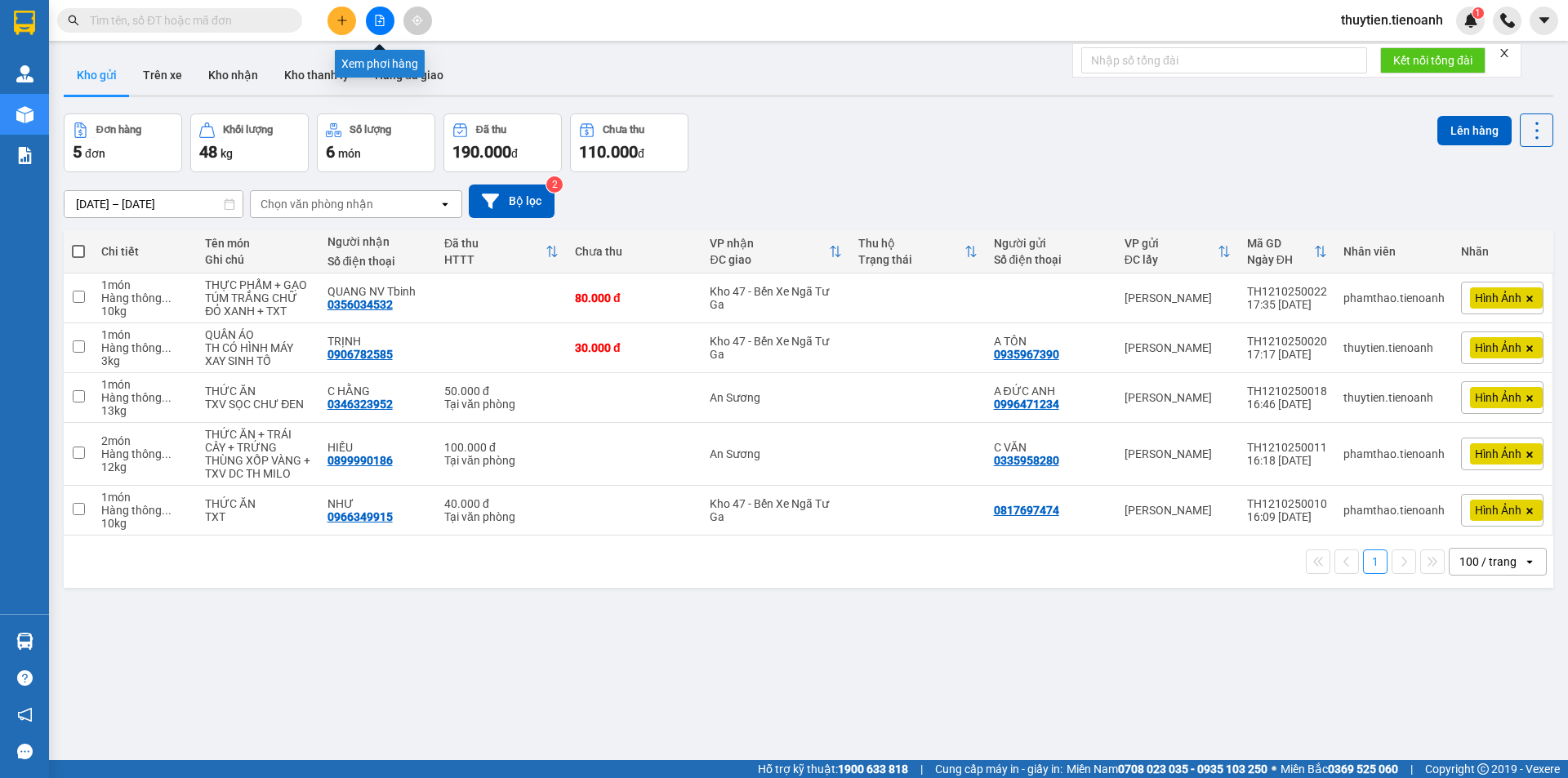
drag, startPoint x: 376, startPoint y: 28, endPoint x: 362, endPoint y: 44, distance: 21.3
click at [380, 27] on button at bounding box center [380, 20] width 28 height 28
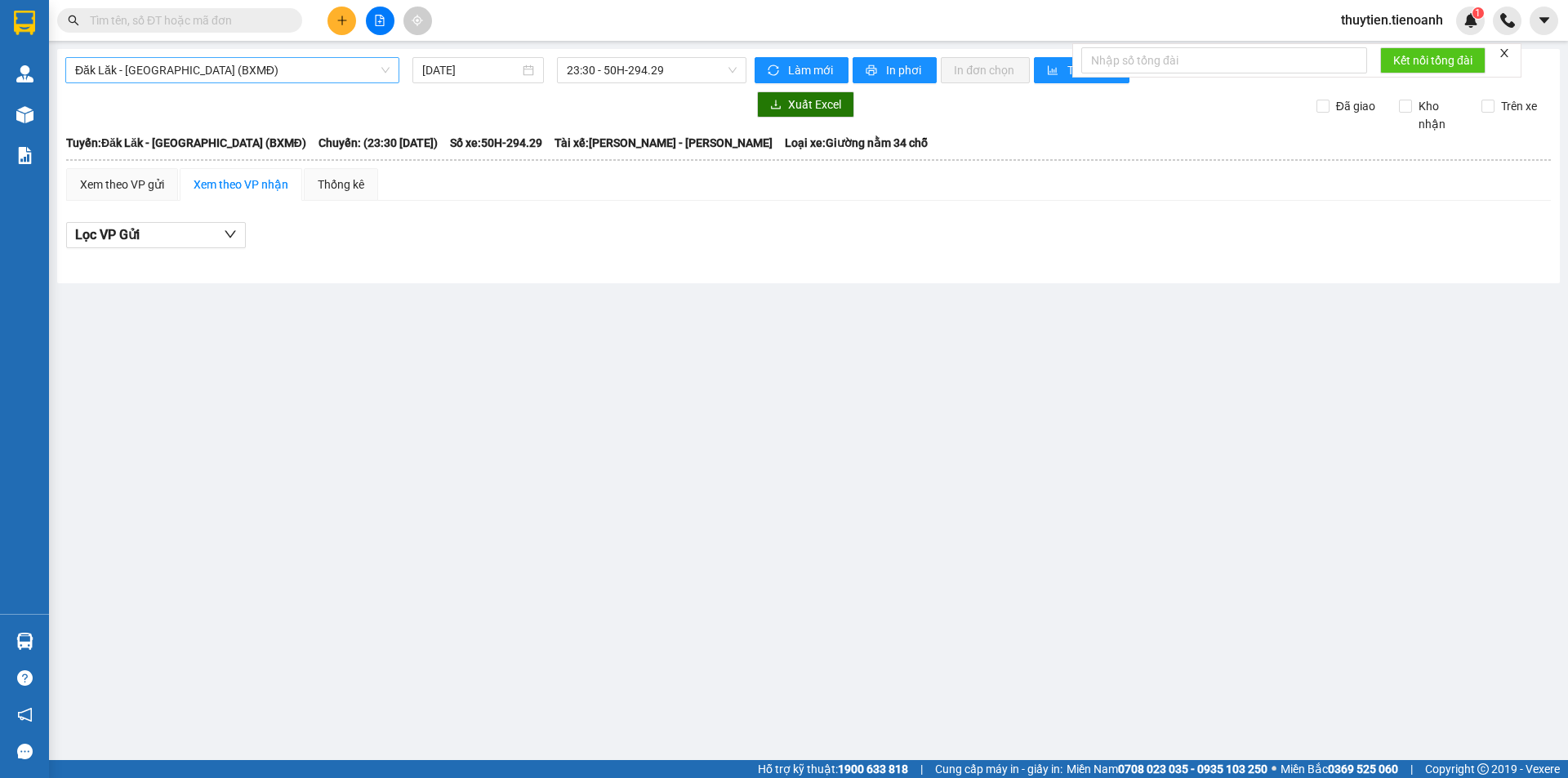
click at [198, 72] on span "Đăk Lăk - [GEOGRAPHIC_DATA] (BXMĐ)" at bounding box center [233, 70] width 314 height 24
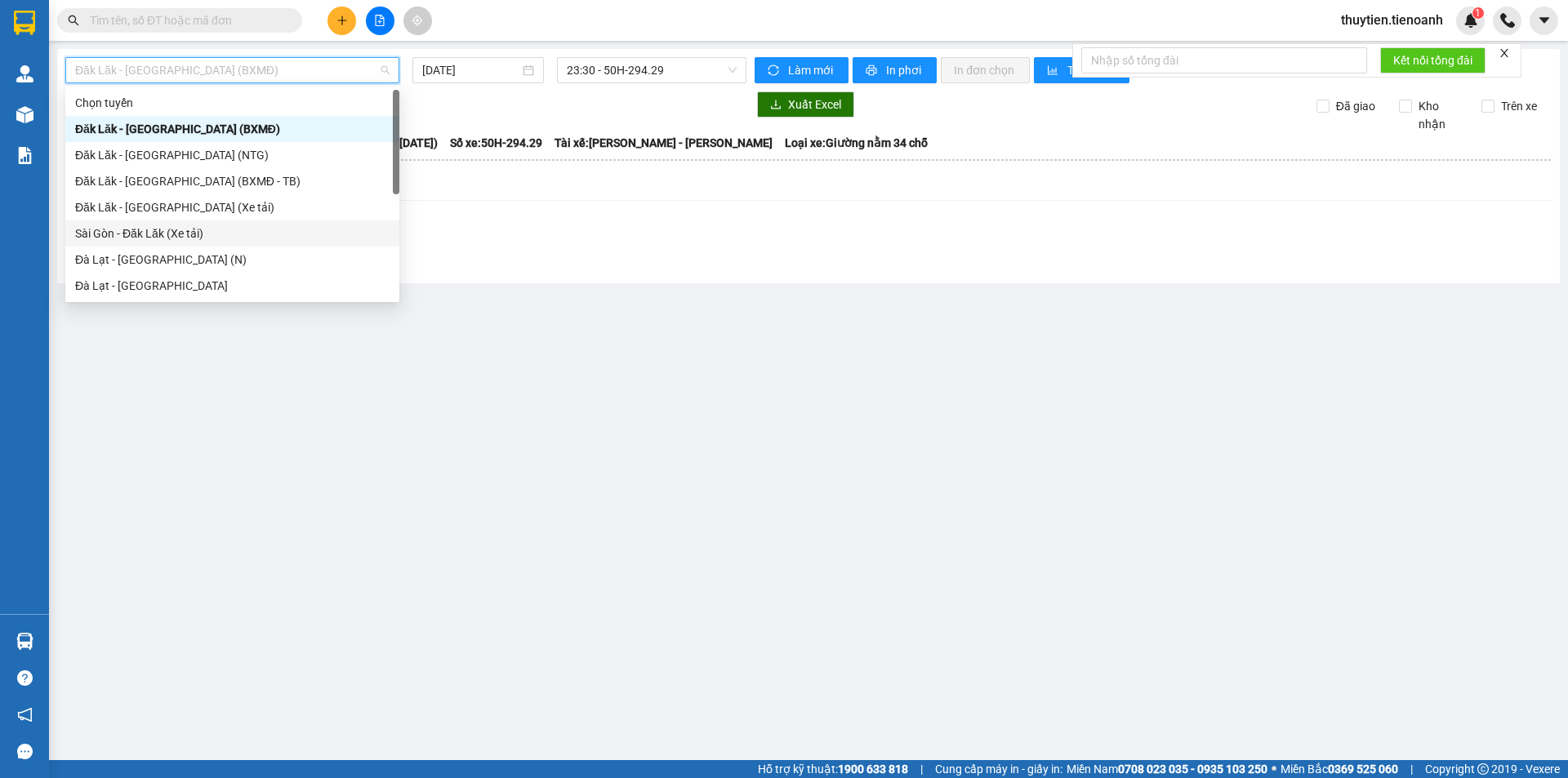
scroll to position [209, 0]
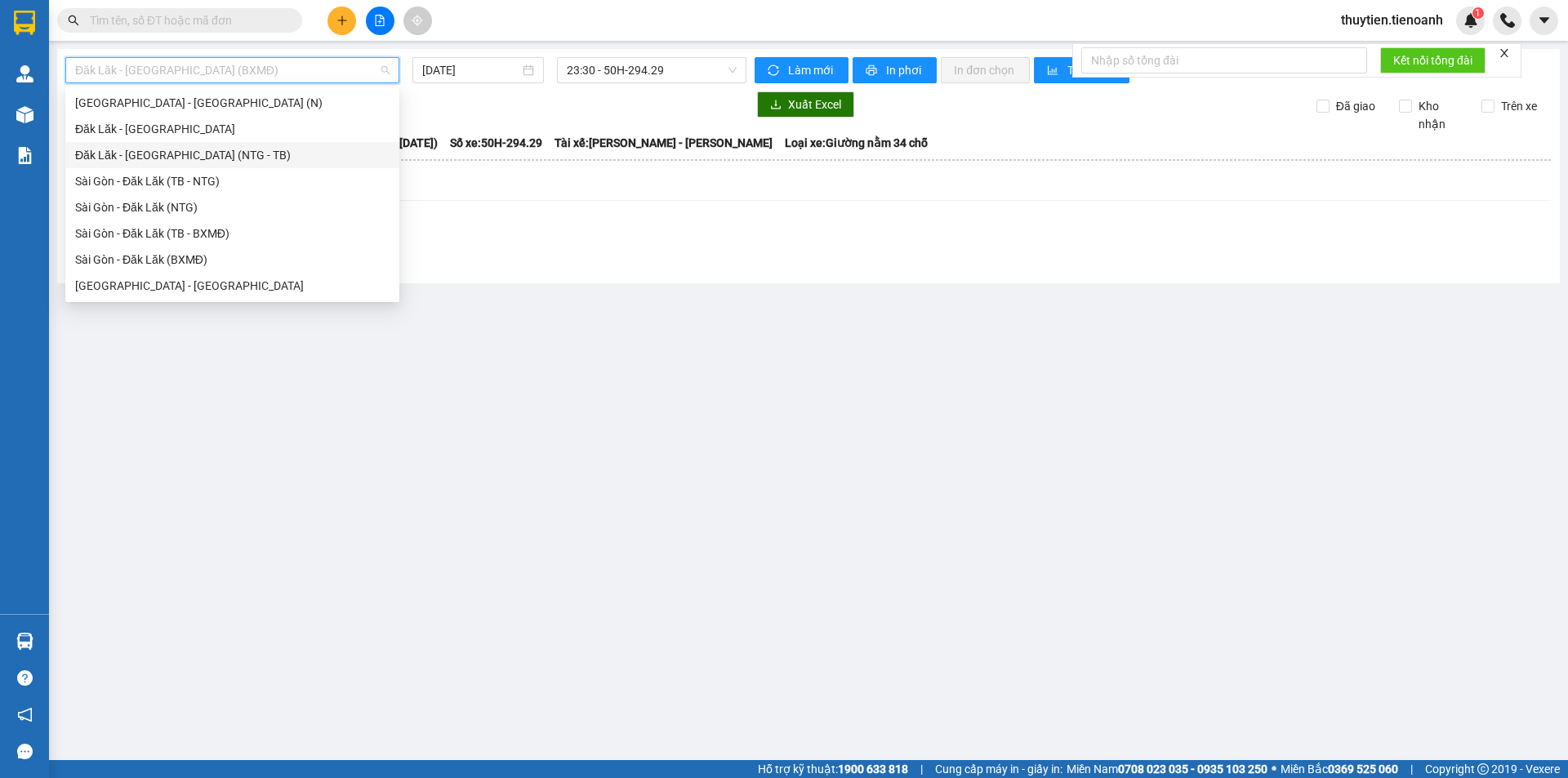
click at [129, 158] on div "Đăk Lăk - [GEOGRAPHIC_DATA] (NTG - TB)" at bounding box center [233, 155] width 314 height 18
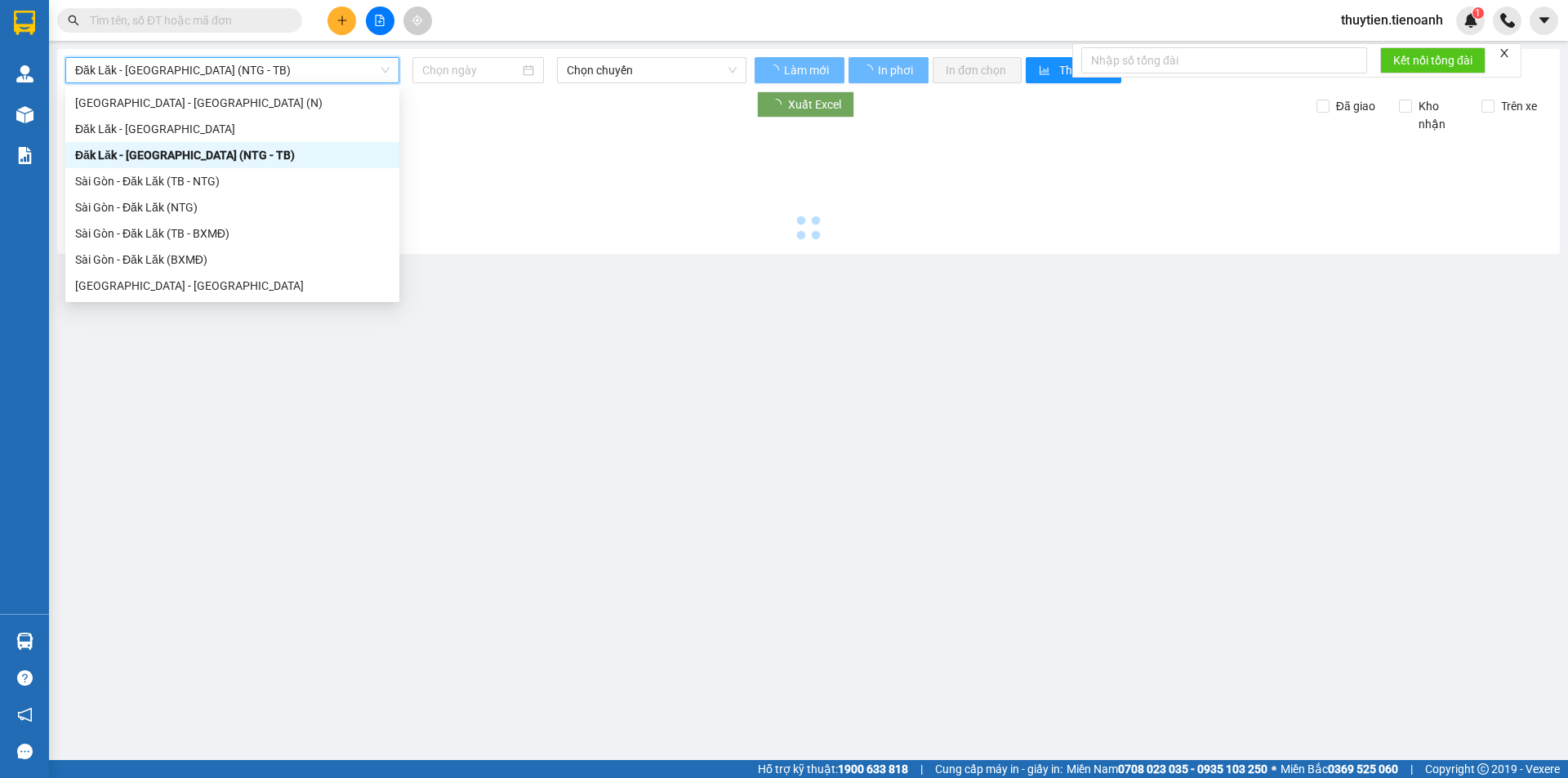
type input "[DATE]"
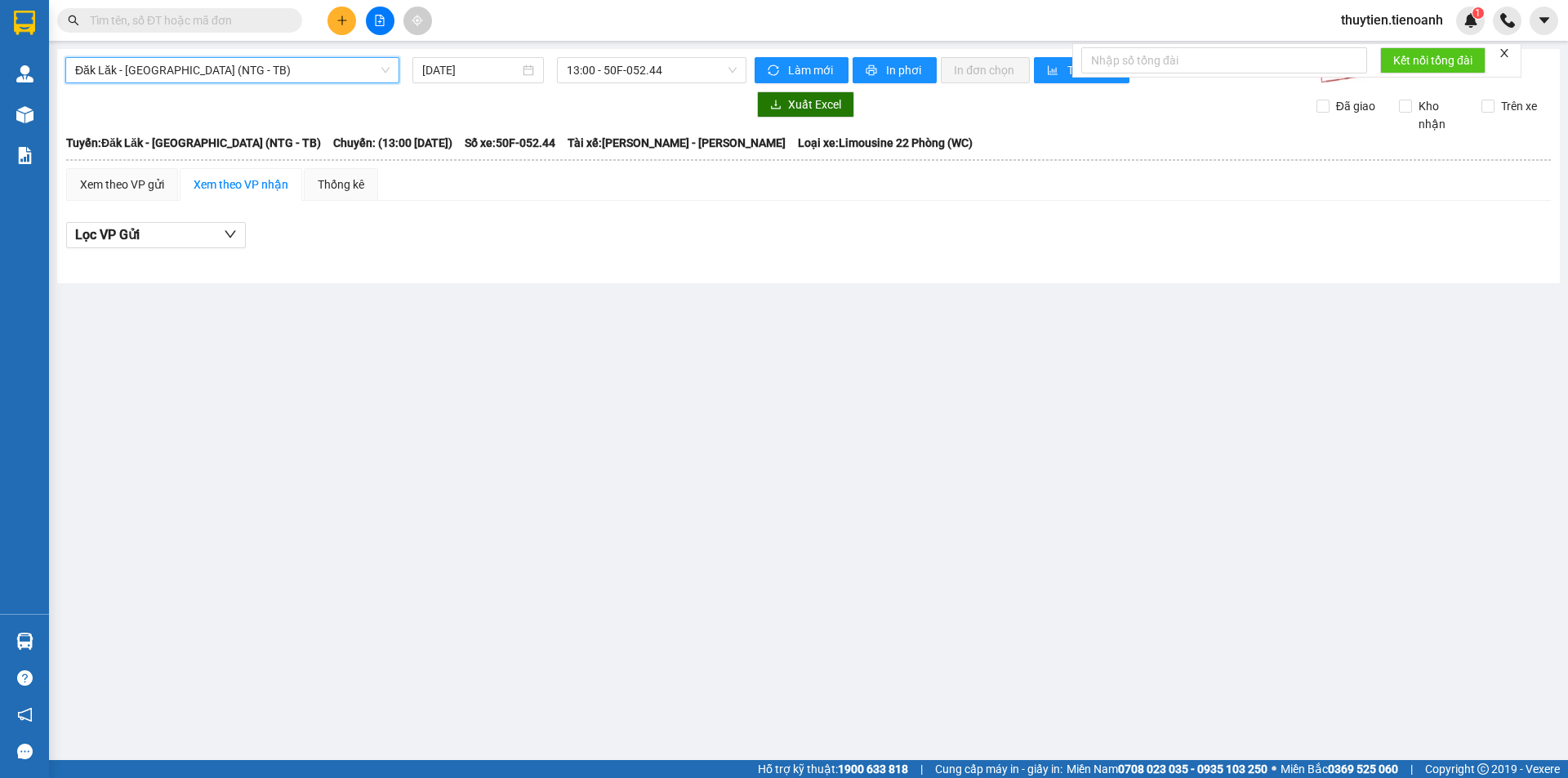
click at [173, 75] on span "Đăk Lăk - [GEOGRAPHIC_DATA] (NTG - TB)" at bounding box center [233, 70] width 314 height 24
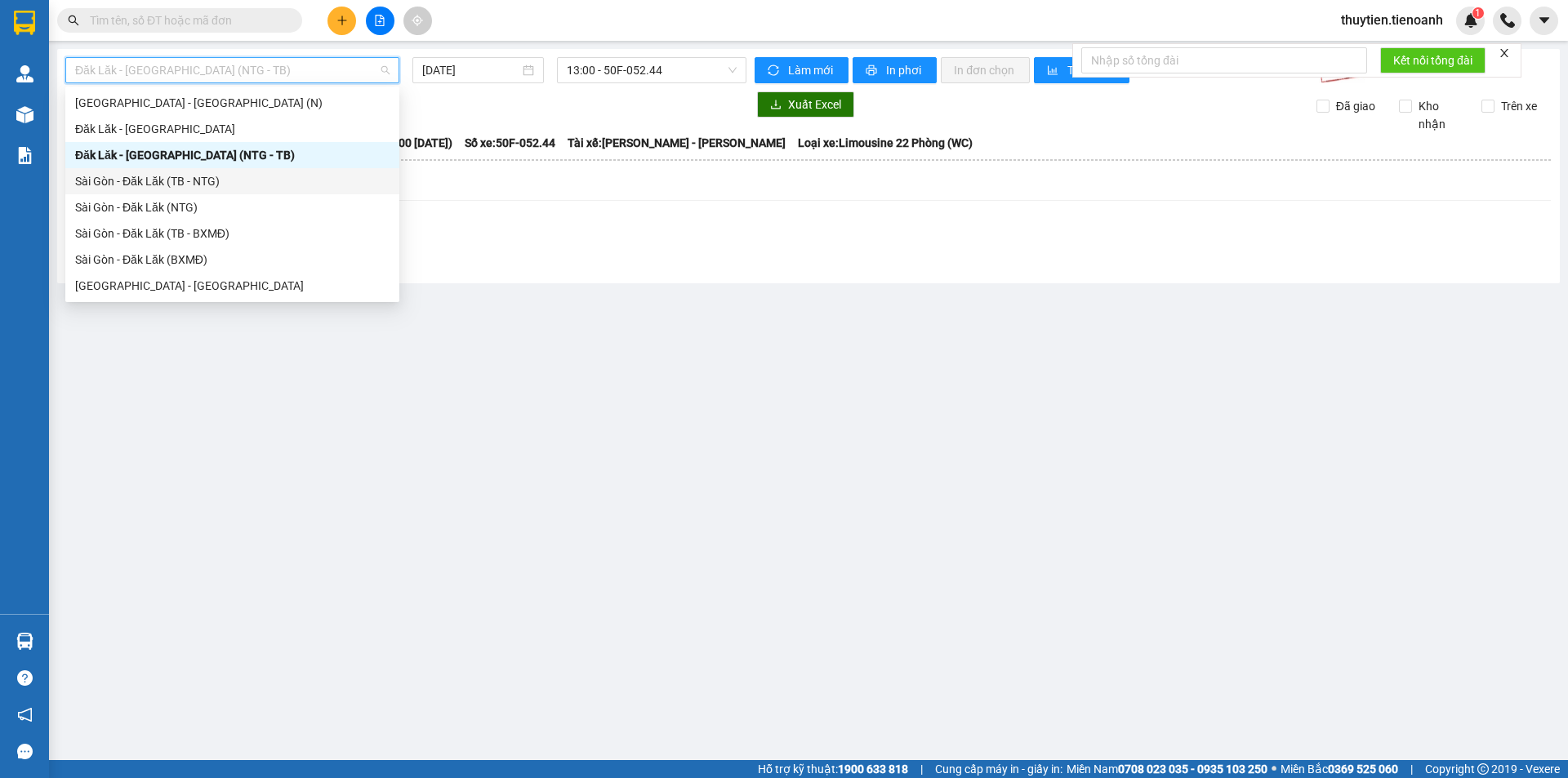
click at [158, 179] on div "Sài Gòn - Đăk Lăk (TB - NTG)" at bounding box center [233, 181] width 314 height 18
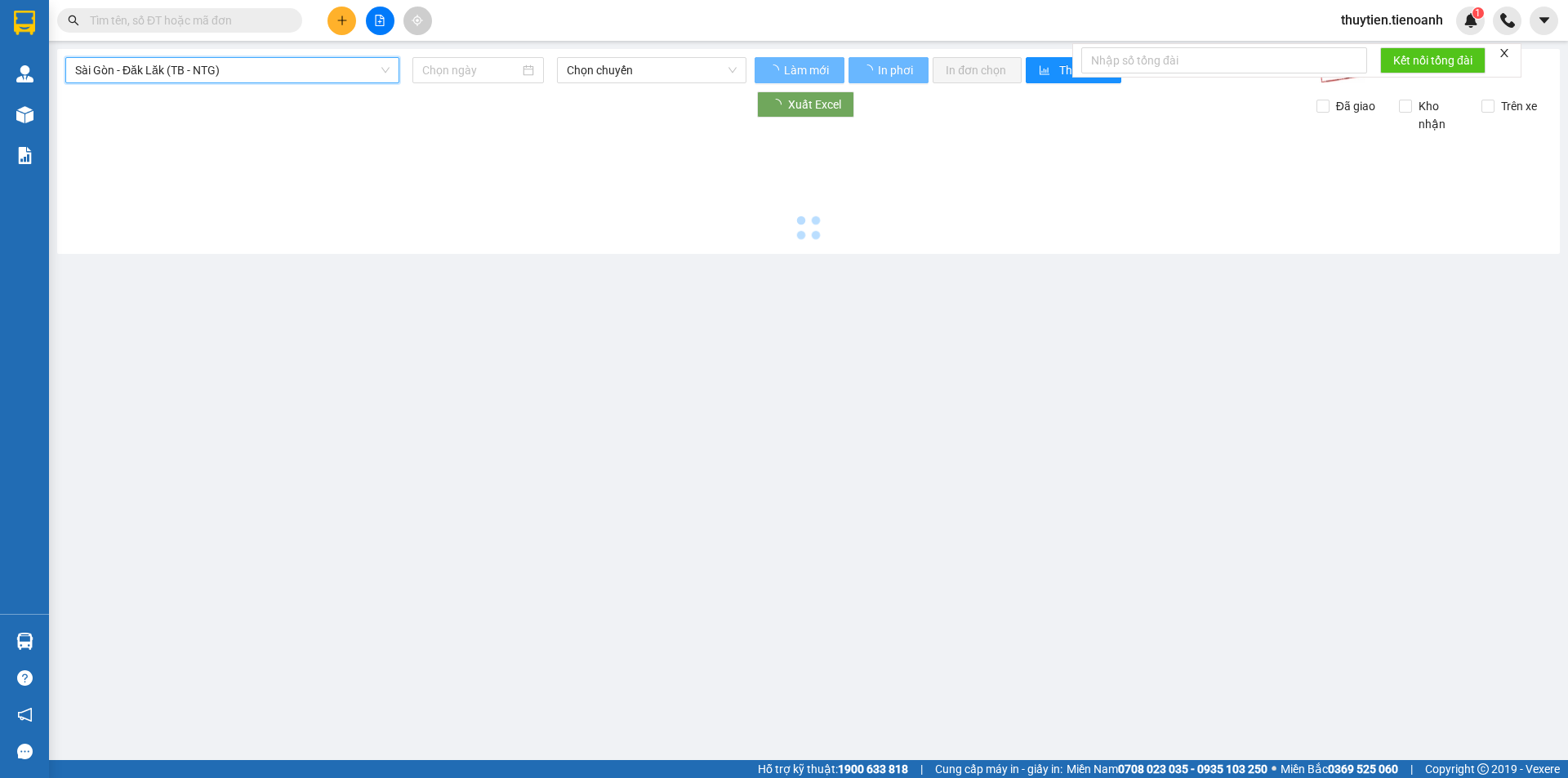
type input "[DATE]"
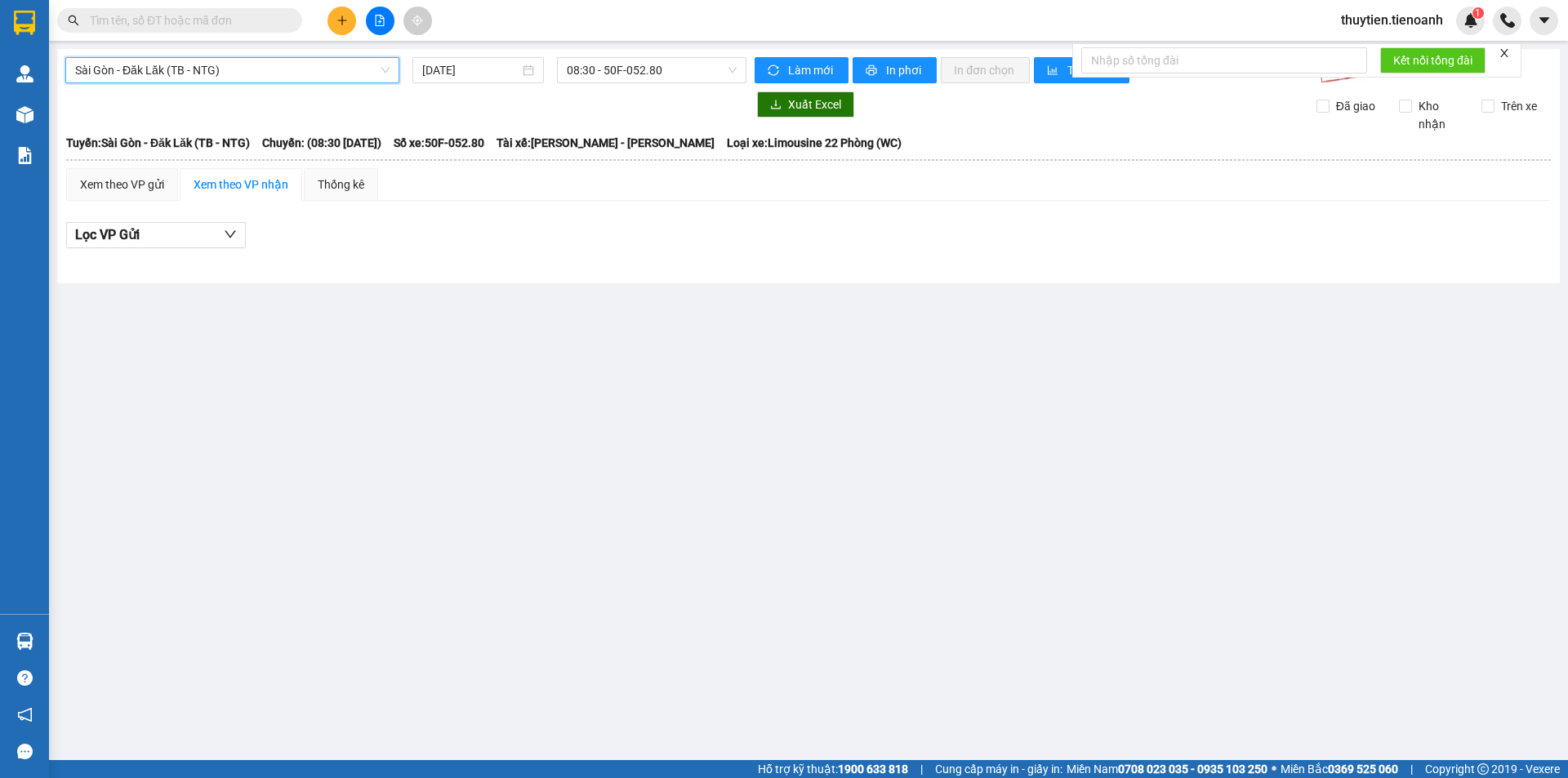
click at [217, 75] on span "Sài Gòn - Đăk Lăk (TB - NTG)" at bounding box center [233, 70] width 314 height 24
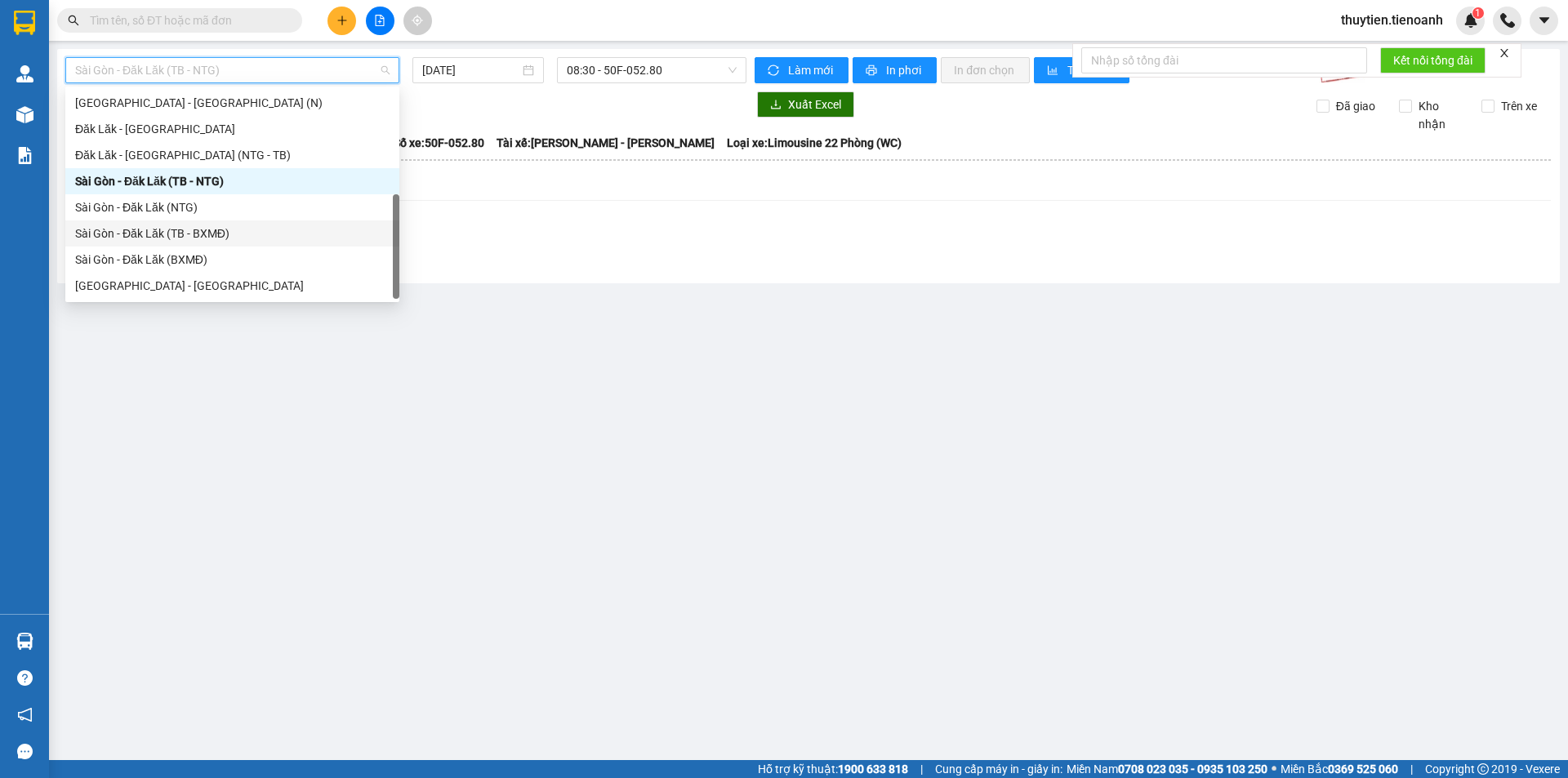
click at [146, 230] on div "Sài Gòn - Đăk Lăk (TB - BXMĐ)" at bounding box center [233, 233] width 314 height 18
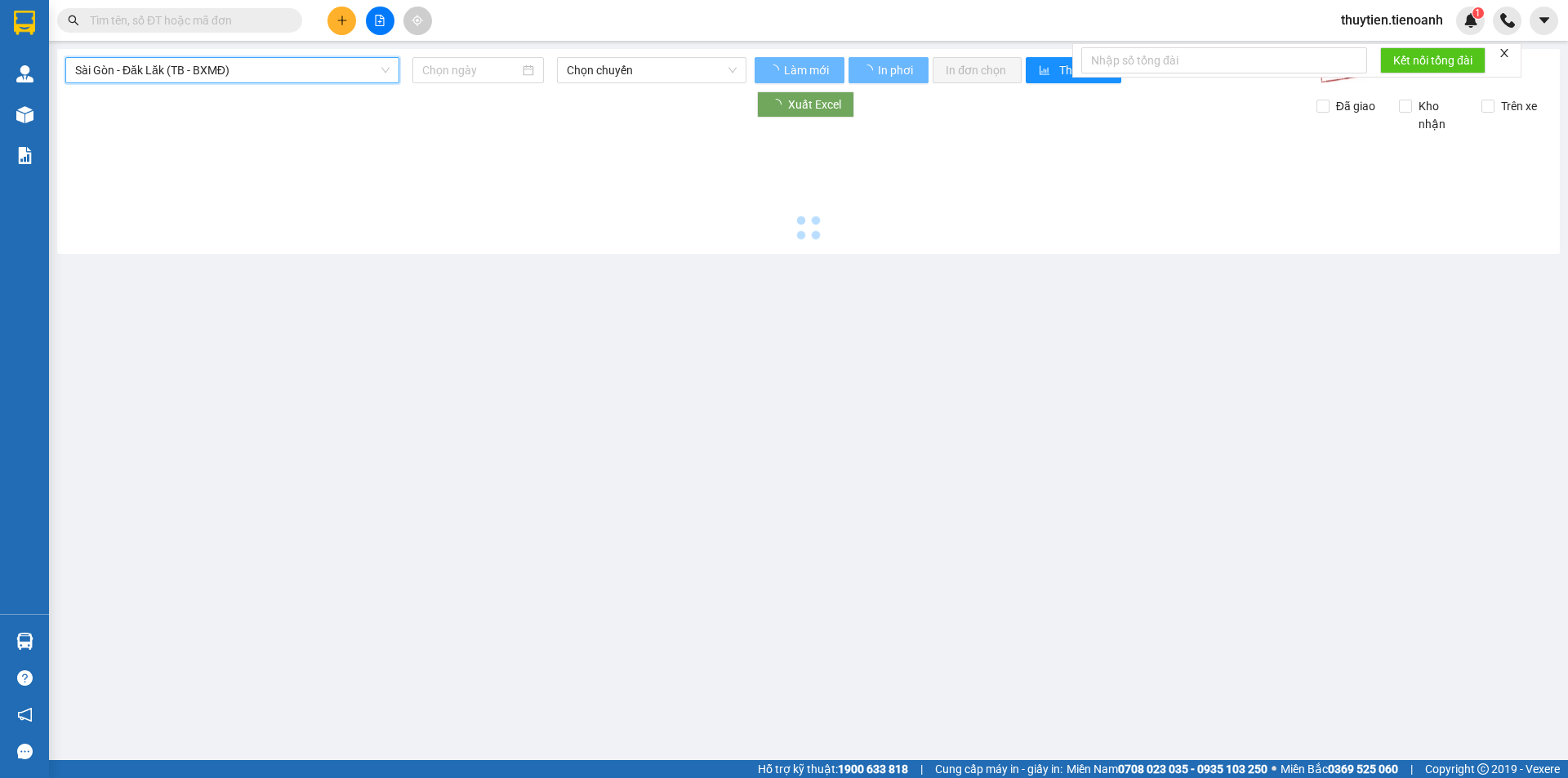
type input "[DATE]"
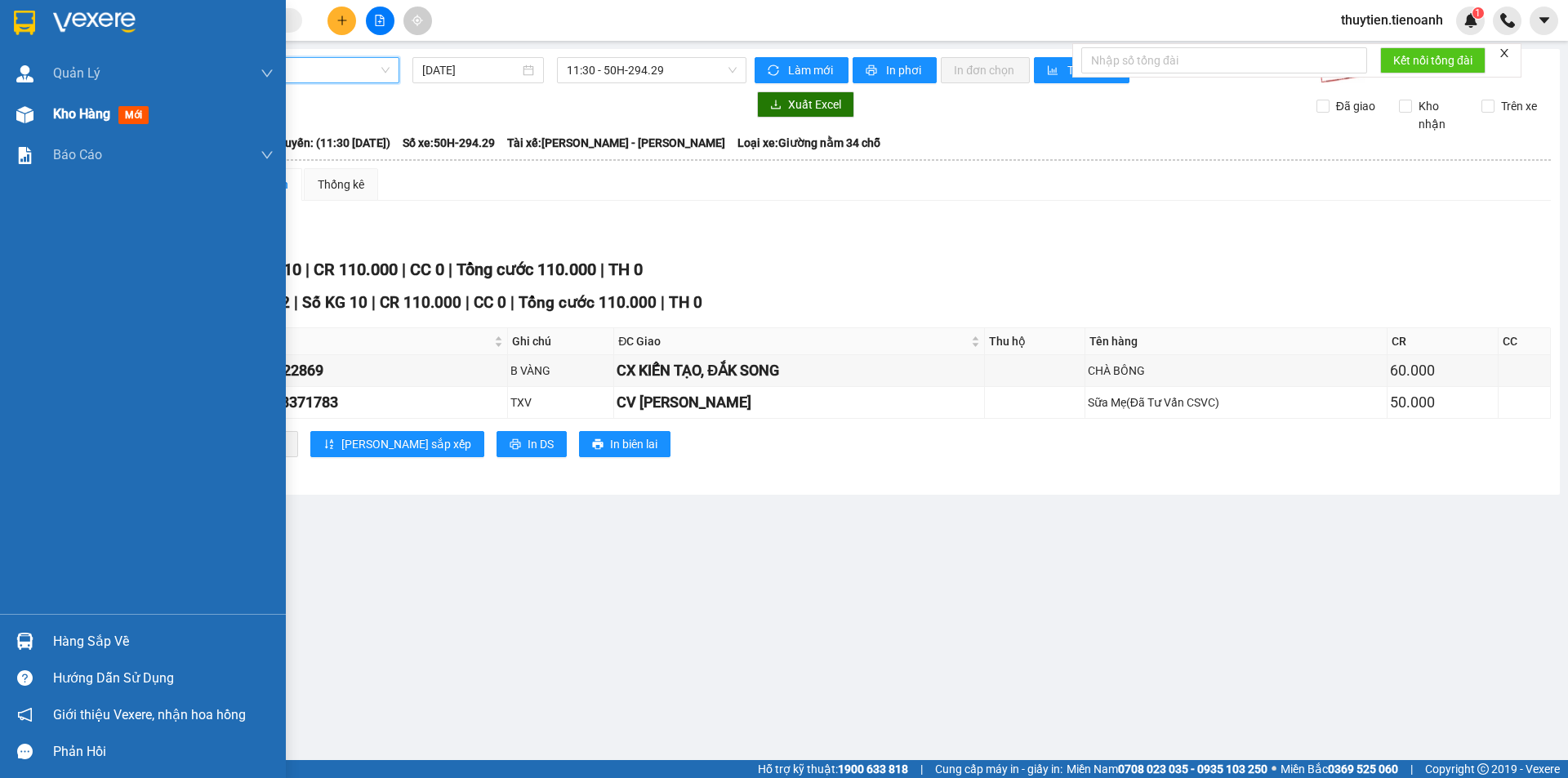
click at [66, 118] on span "Kho hàng" at bounding box center [81, 114] width 57 height 16
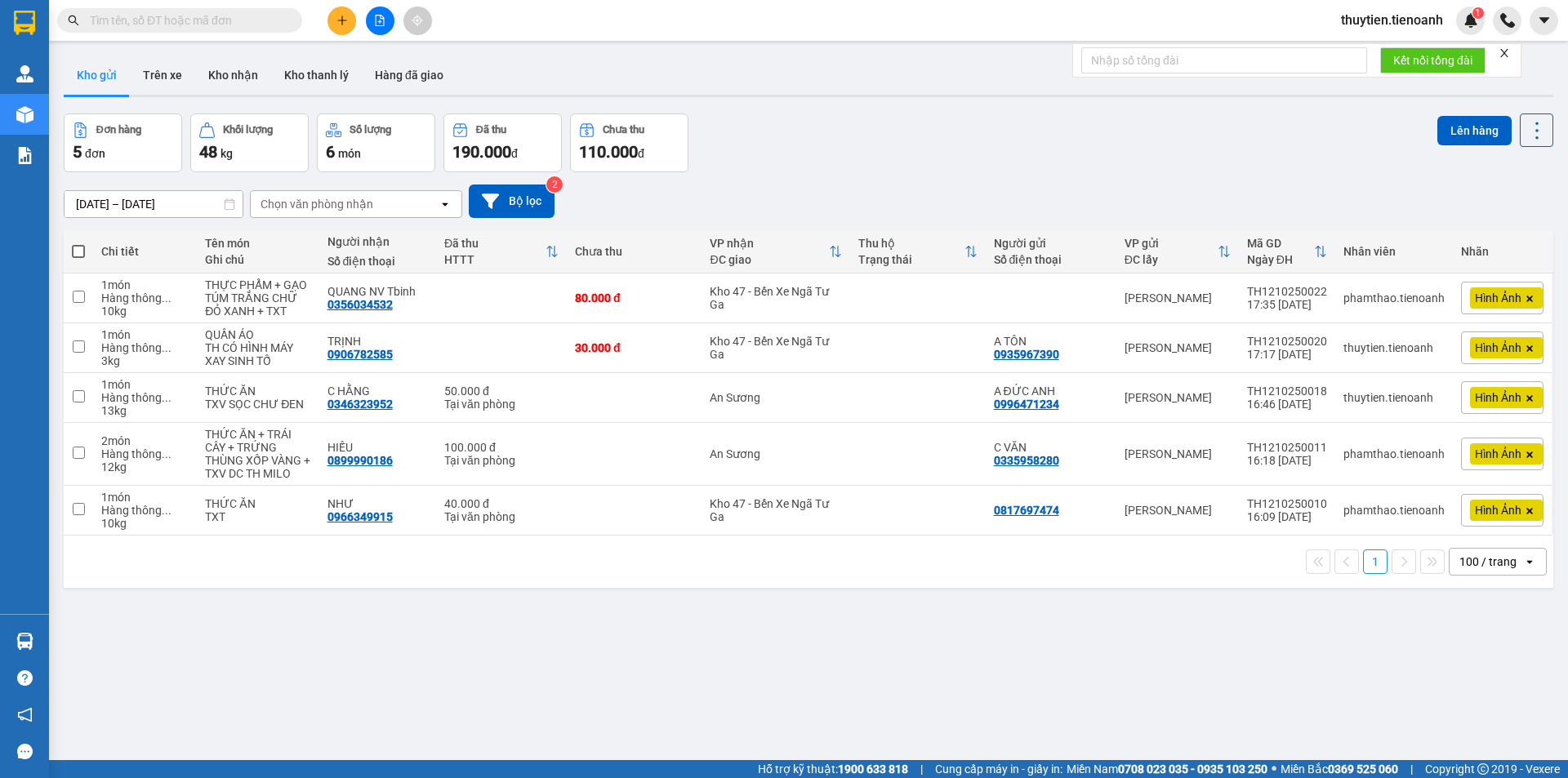
click at [228, 21] on input "text" at bounding box center [186, 20] width 193 height 18
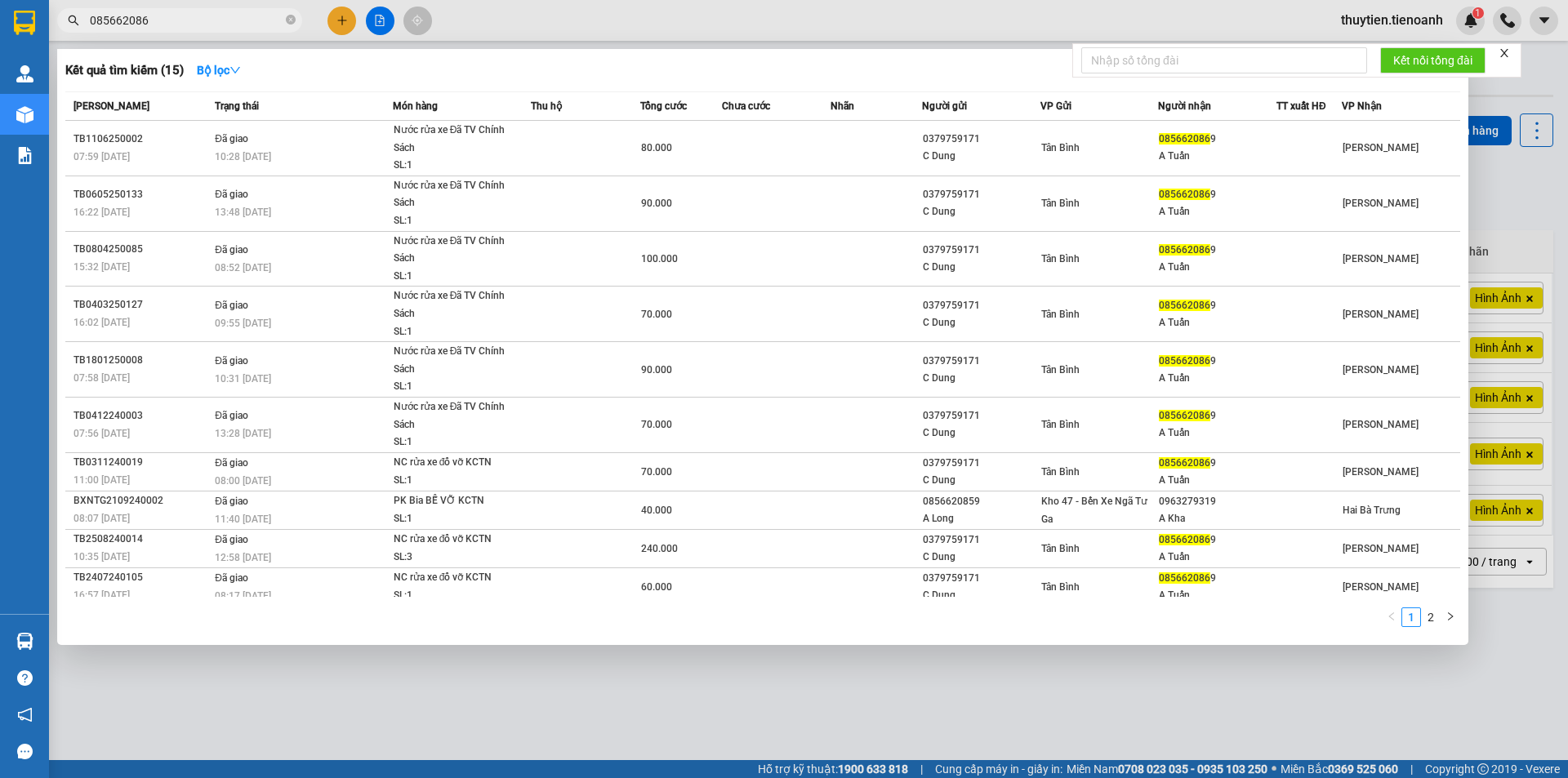
type input "0856620869"
click at [288, 22] on icon "close-circle" at bounding box center [291, 19] width 10 height 10
